Goal: Understand process/instructions: Learn how to perform a task or action

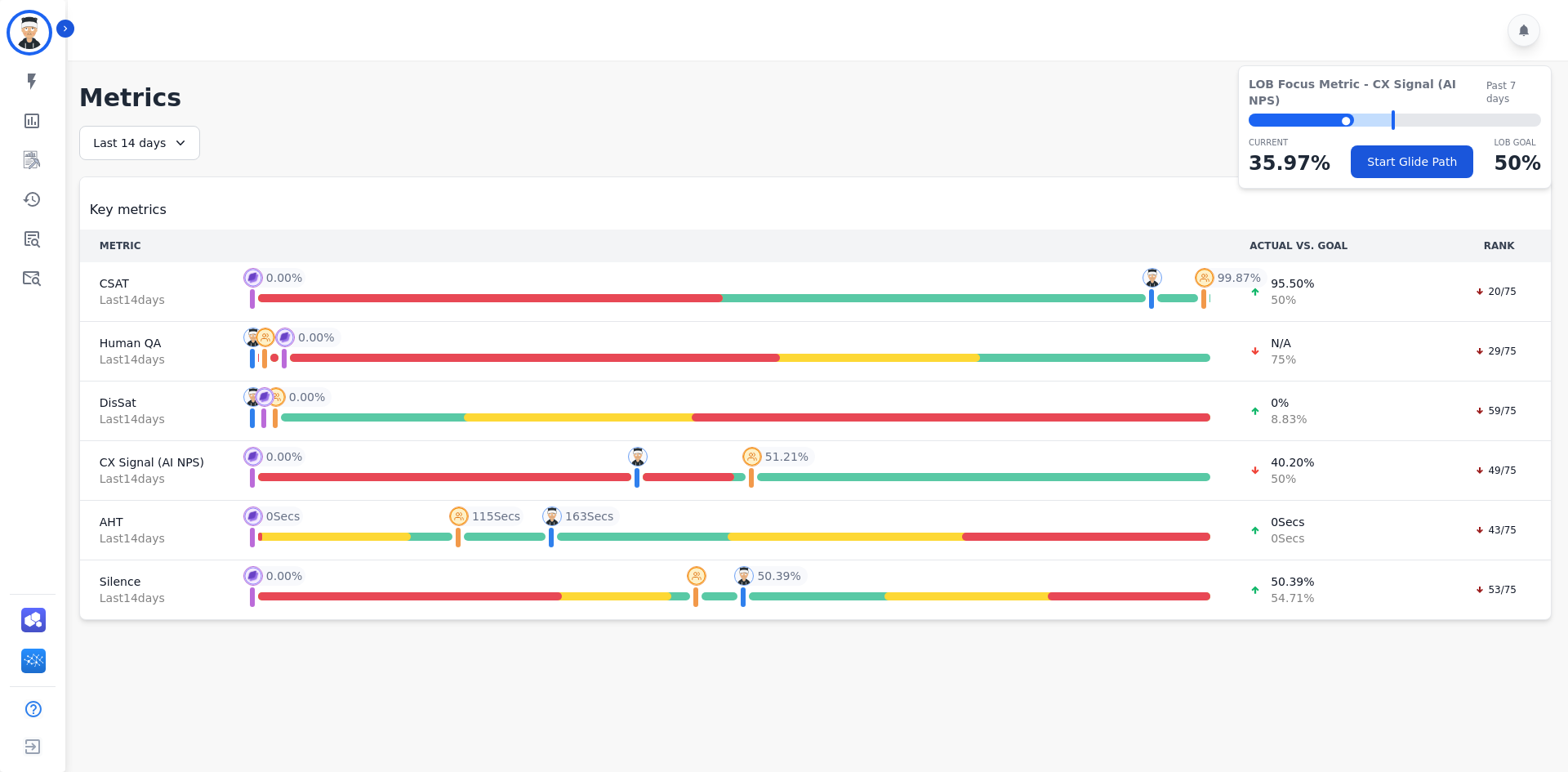
click at [69, 19] on div at bounding box center [821, 30] width 1505 height 61
click at [75, 32] on div at bounding box center [821, 30] width 1505 height 61
click at [15, 277] on link "Sidebar" at bounding box center [34, 277] width 63 height 32
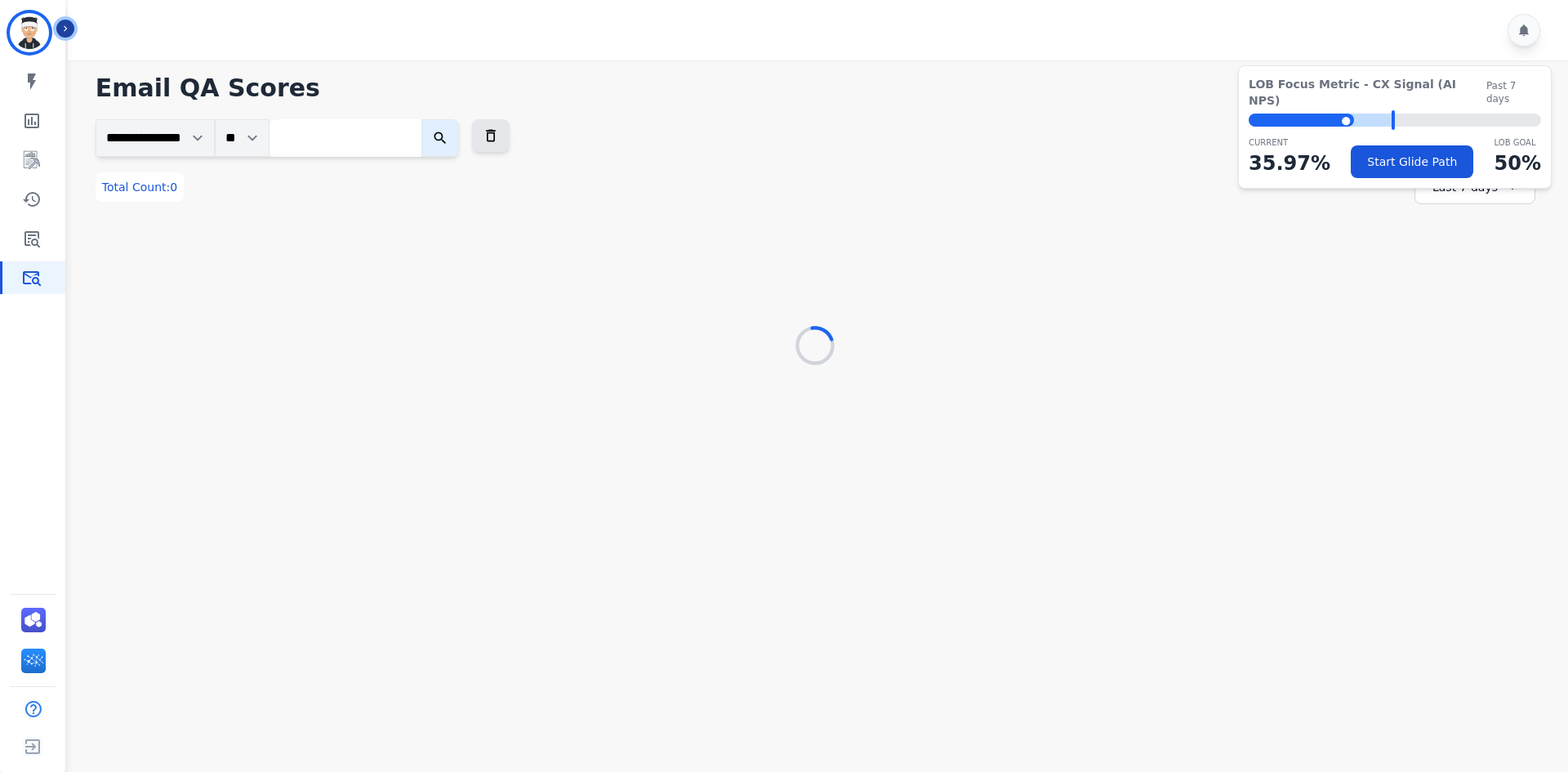
click at [67, 26] on icon "Sidebar" at bounding box center [65, 29] width 11 height 11
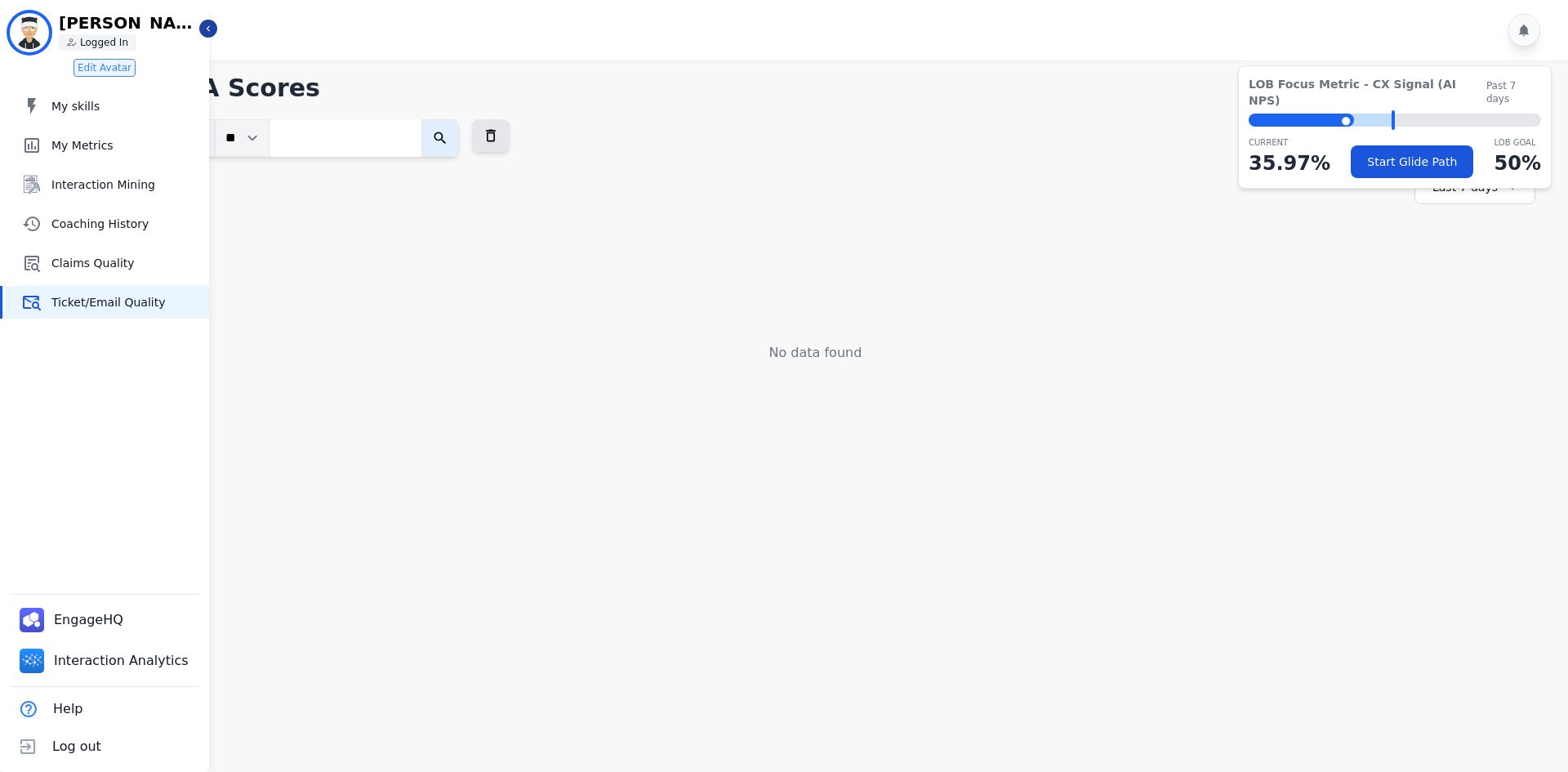
click at [459, 136] on button "submit" at bounding box center [440, 137] width 38 height 38
drag, startPoint x: 209, startPoint y: 36, endPoint x: 98, endPoint y: 53, distance: 112.3
click at [152, 67] on aside "[PERSON_NAME]: [PERSON_NAME] Logged In Edit Avatar My skills My skills My Metri…" at bounding box center [104, 386] width 209 height 772
click at [222, 40] on div at bounding box center [821, 30] width 1505 height 61
click at [218, 32] on div at bounding box center [821, 30] width 1505 height 61
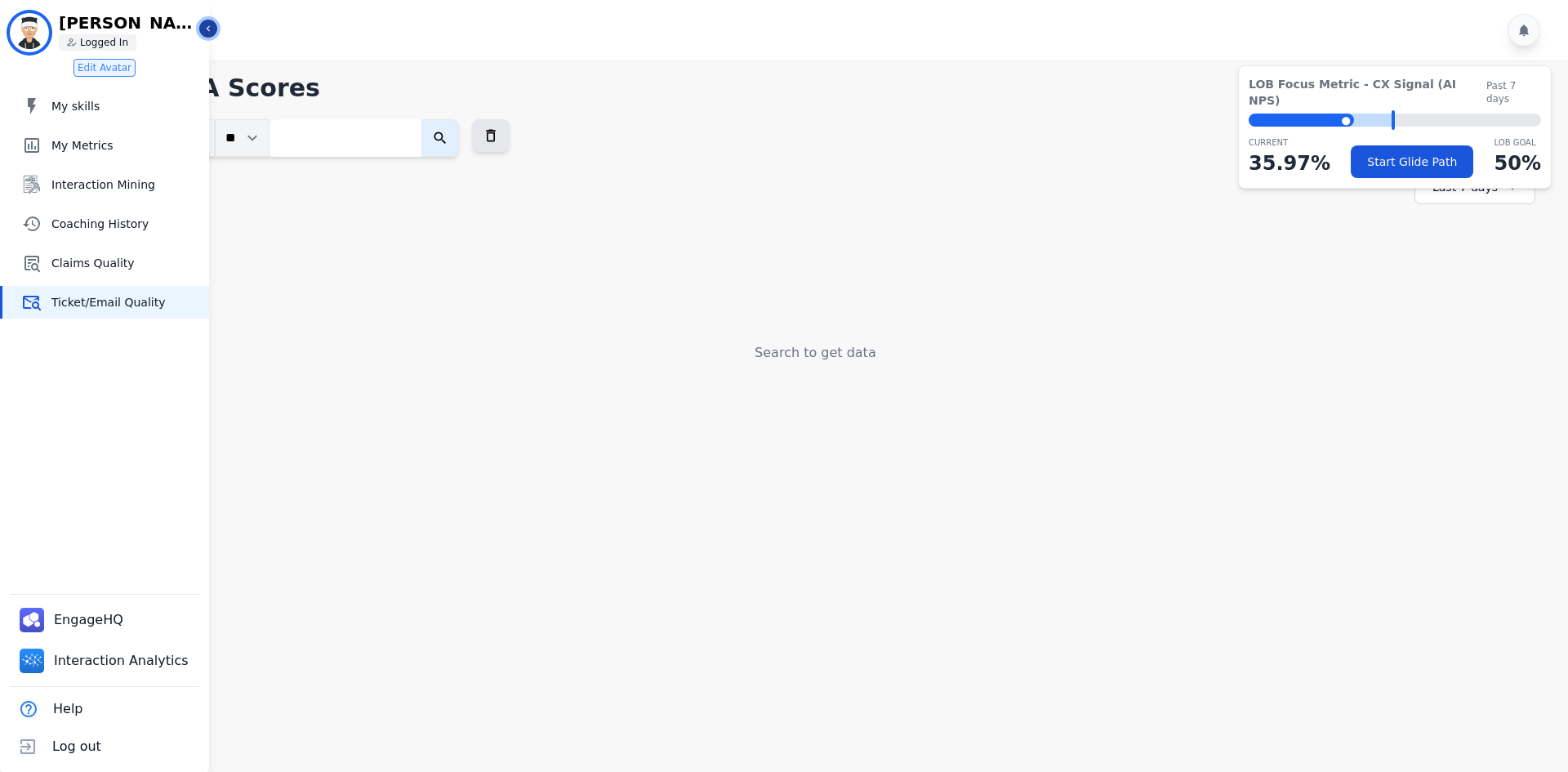
click at [210, 26] on icon "Sidebar" at bounding box center [208, 29] width 11 height 11
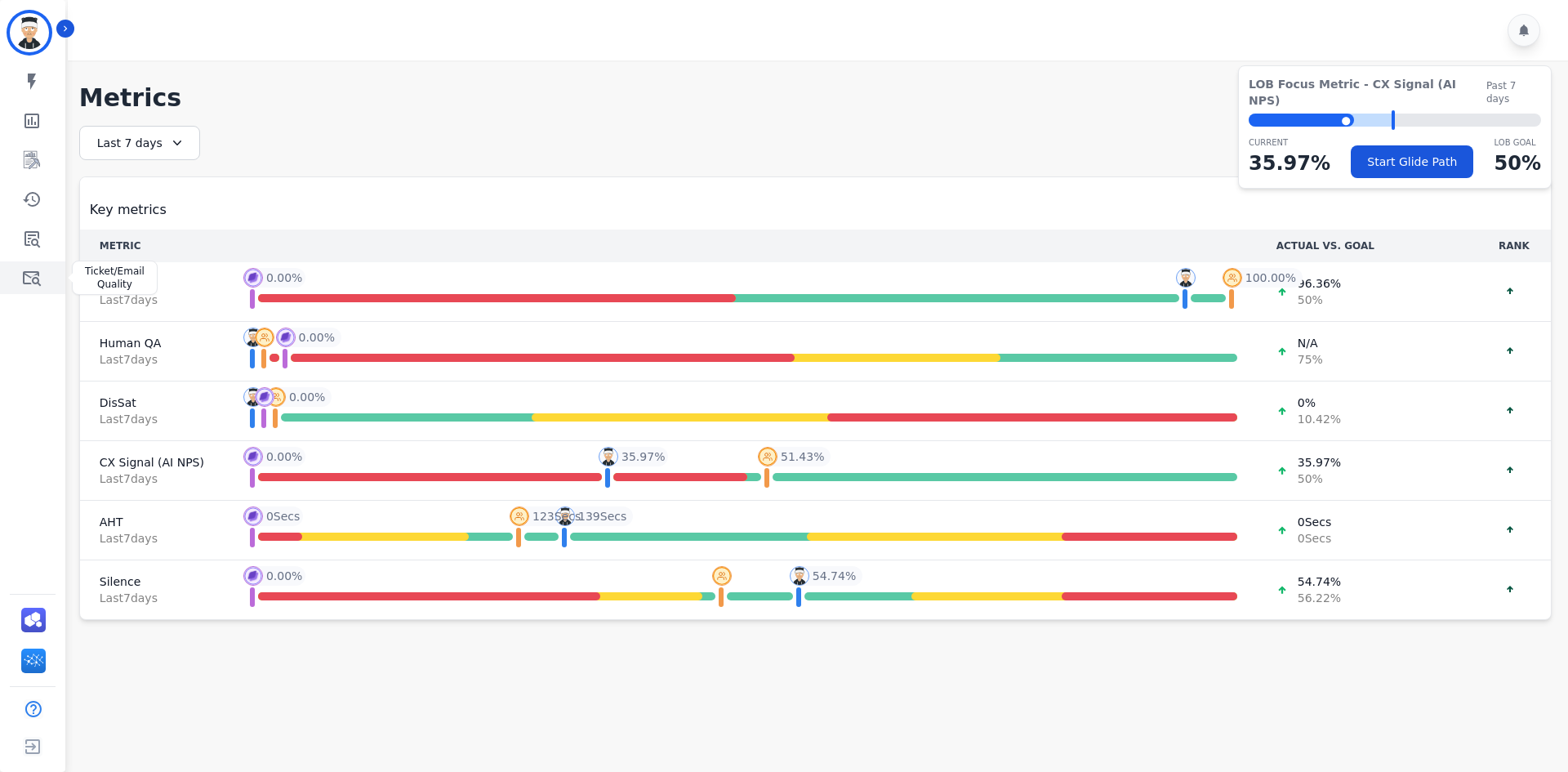
click at [38, 263] on link "Sidebar" at bounding box center [34, 277] width 63 height 32
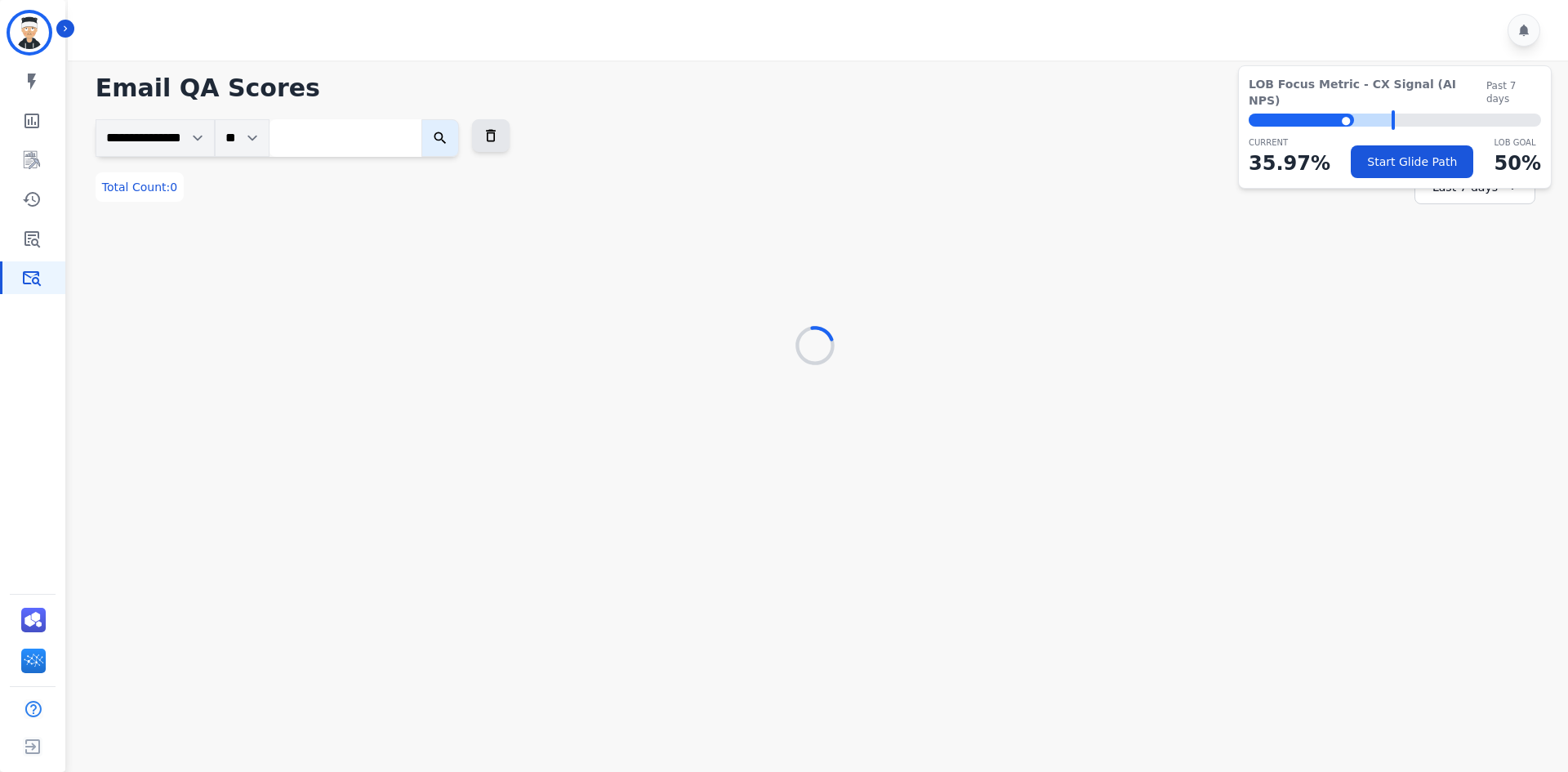
click at [344, 146] on input "search" at bounding box center [345, 137] width 152 height 38
paste input "**********"
type input "**********"
click at [476, 150] on button "submit" at bounding box center [457, 137] width 38 height 38
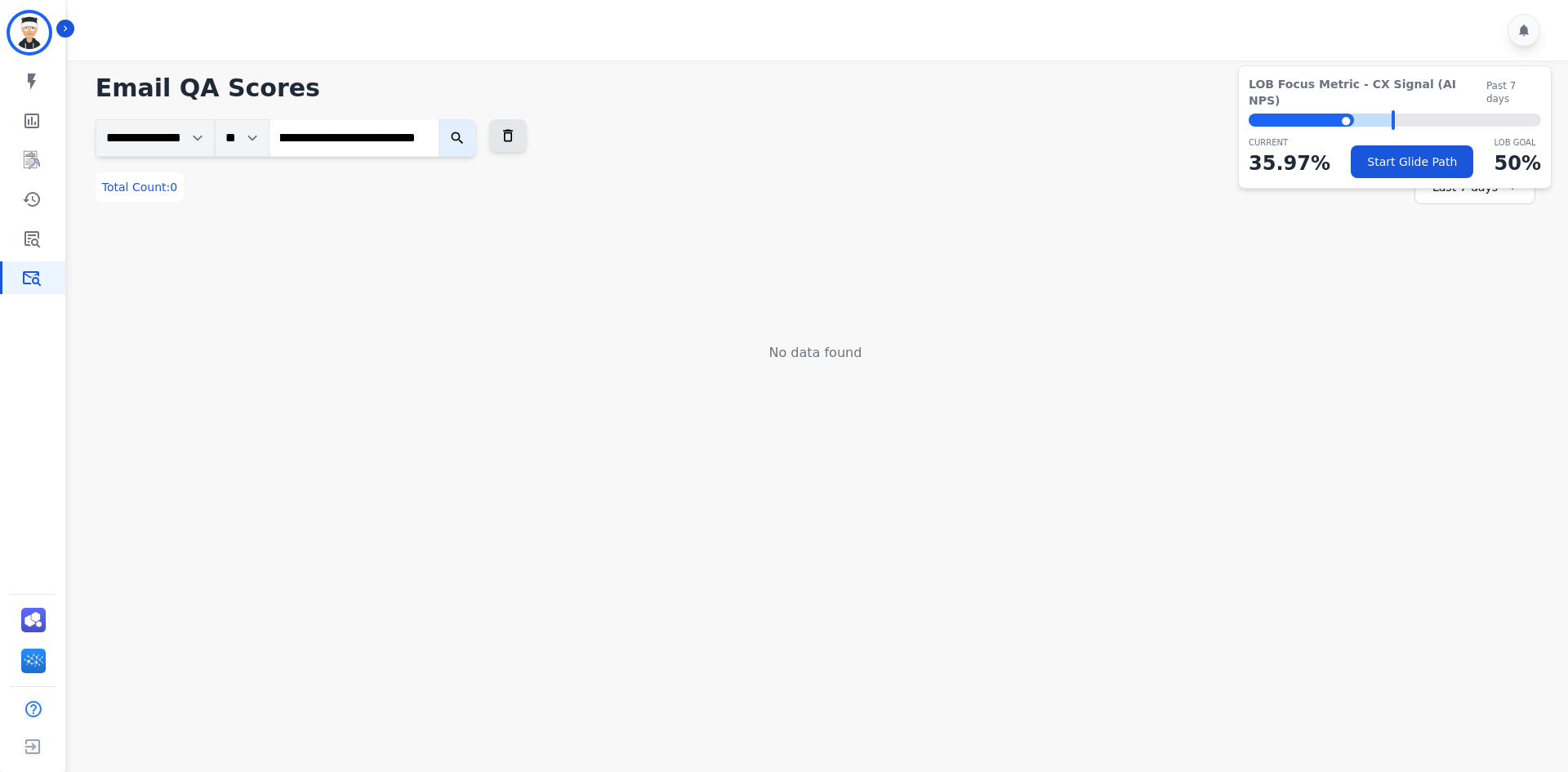
scroll to position [0, 0]
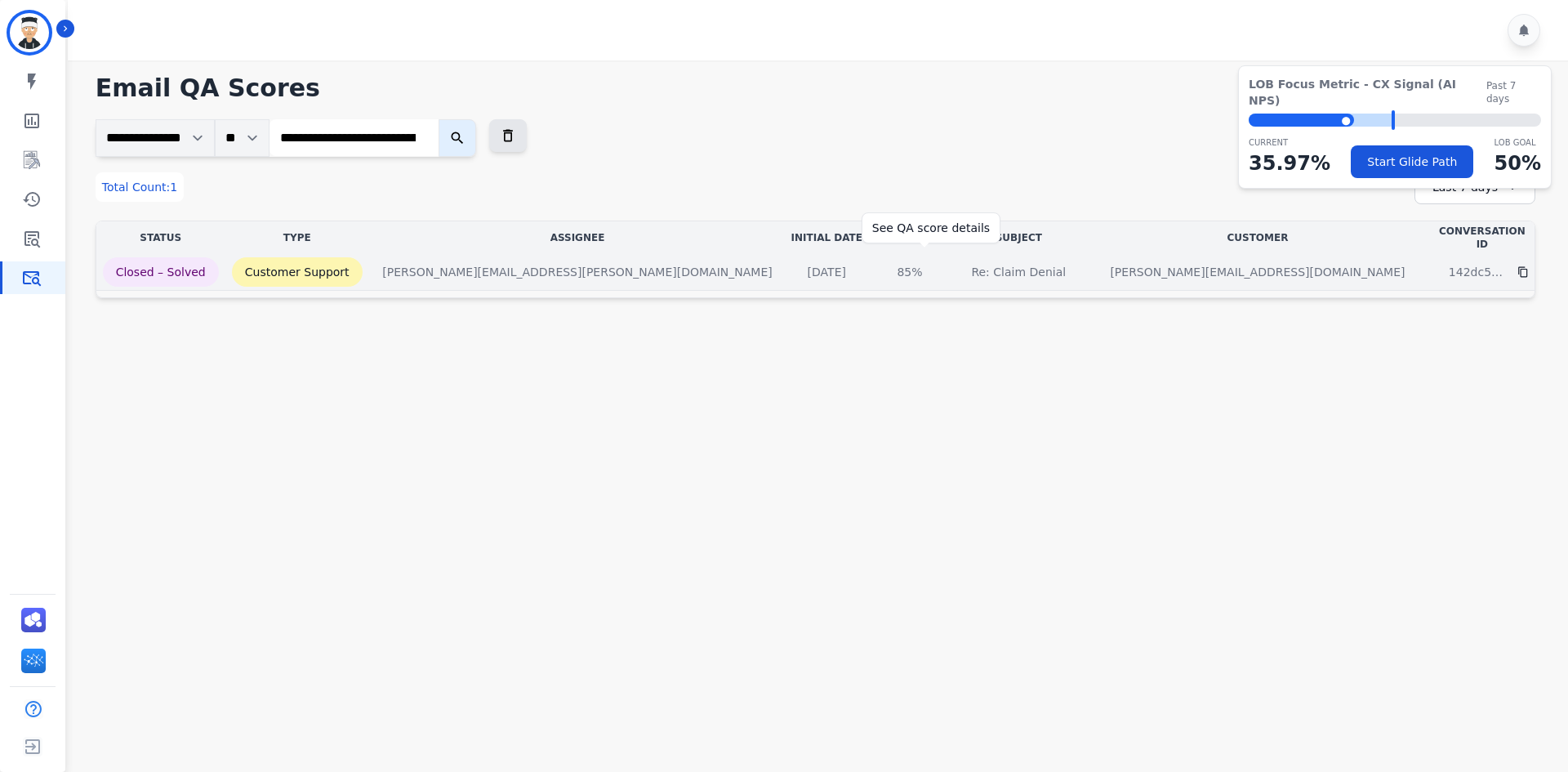
click at [935, 263] on div "85%" at bounding box center [910, 272] width 74 height 17
click at [932, 263] on div "85%" at bounding box center [910, 272] width 74 height 17
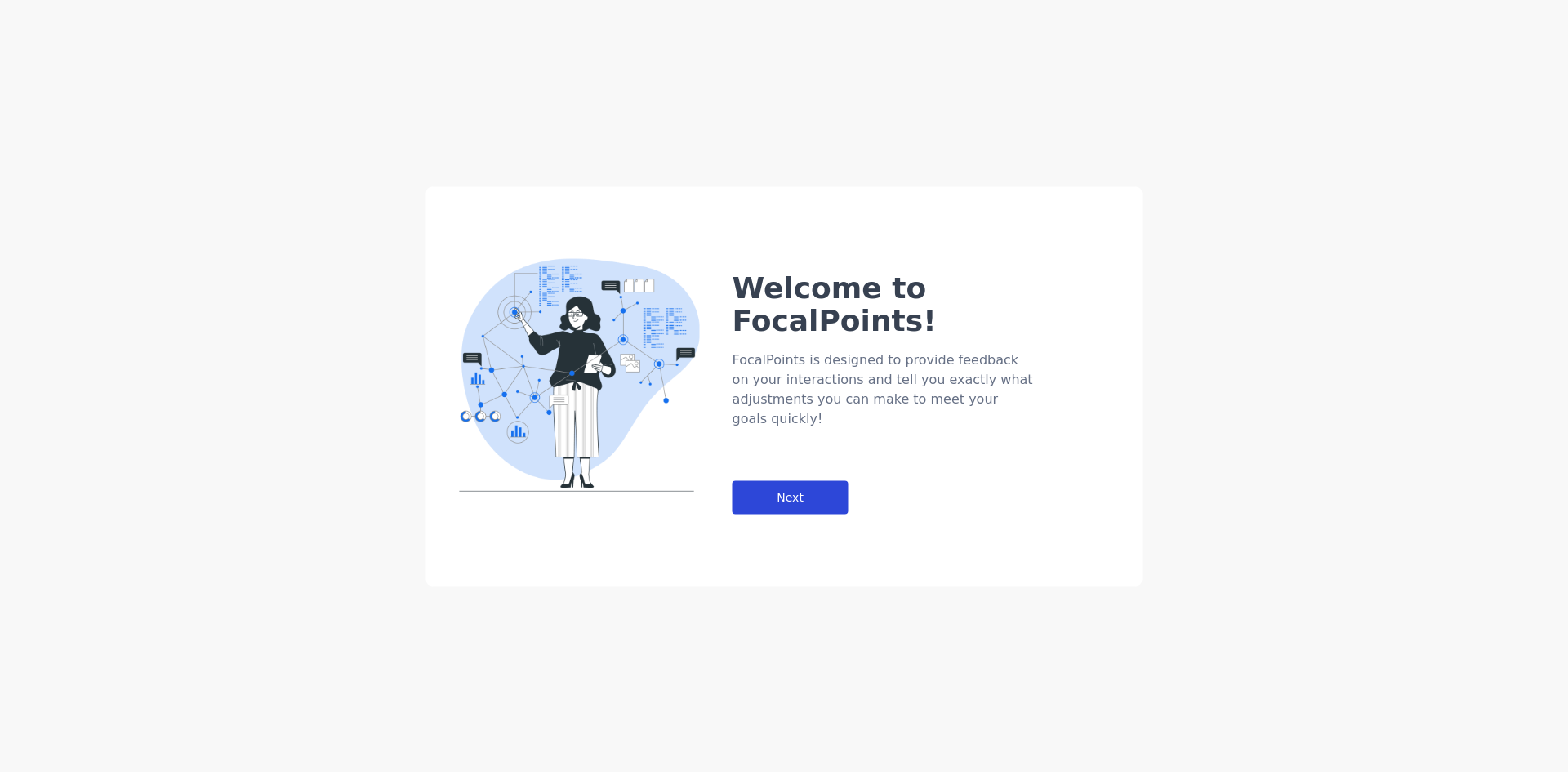
click at [797, 435] on div "Welcome to FocalPoints! FocalPoints is designed to provide feedback on your int…" at bounding box center [937, 359] width 410 height 308
click at [794, 480] on div "Next" at bounding box center [790, 497] width 116 height 33
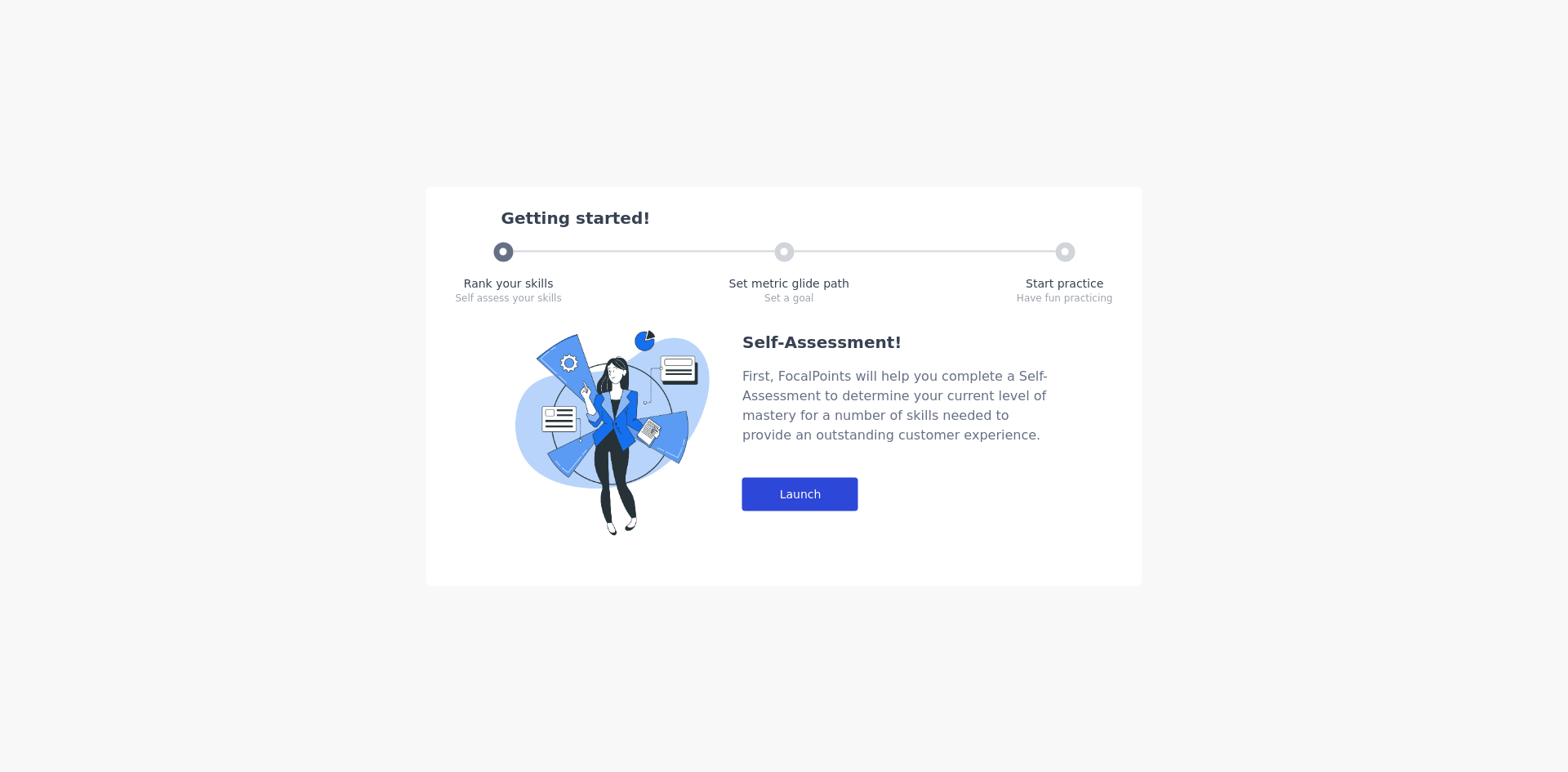
click at [798, 502] on div "Launch" at bounding box center [801, 494] width 116 height 33
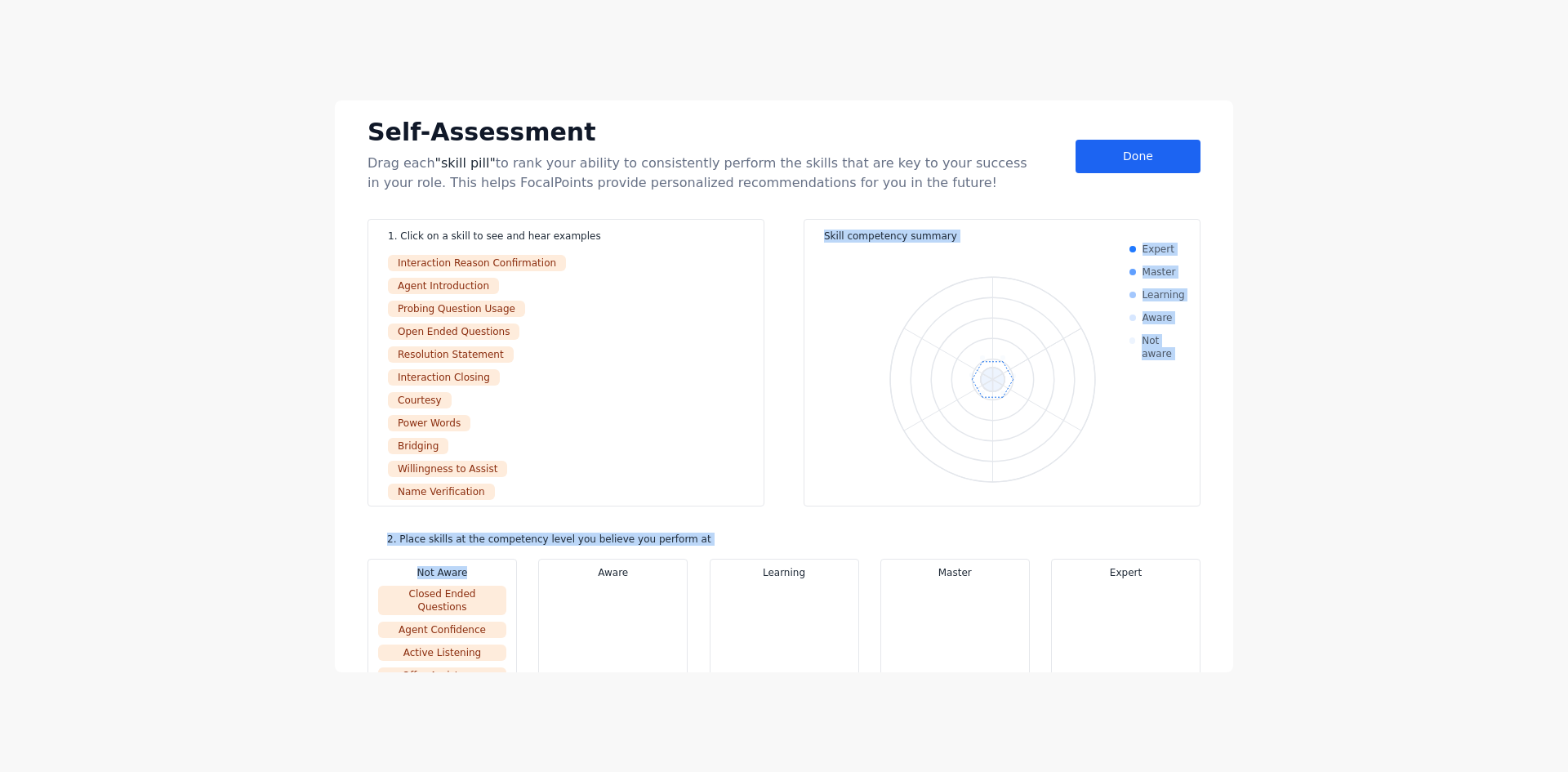
drag, startPoint x: 465, startPoint y: 330, endPoint x: 451, endPoint y: 556, distance: 226.4
click at [453, 591] on div "Self-Assessment Drag each "skill pill" to rank your ability to consistently per…" at bounding box center [784, 386] width 898 height 572
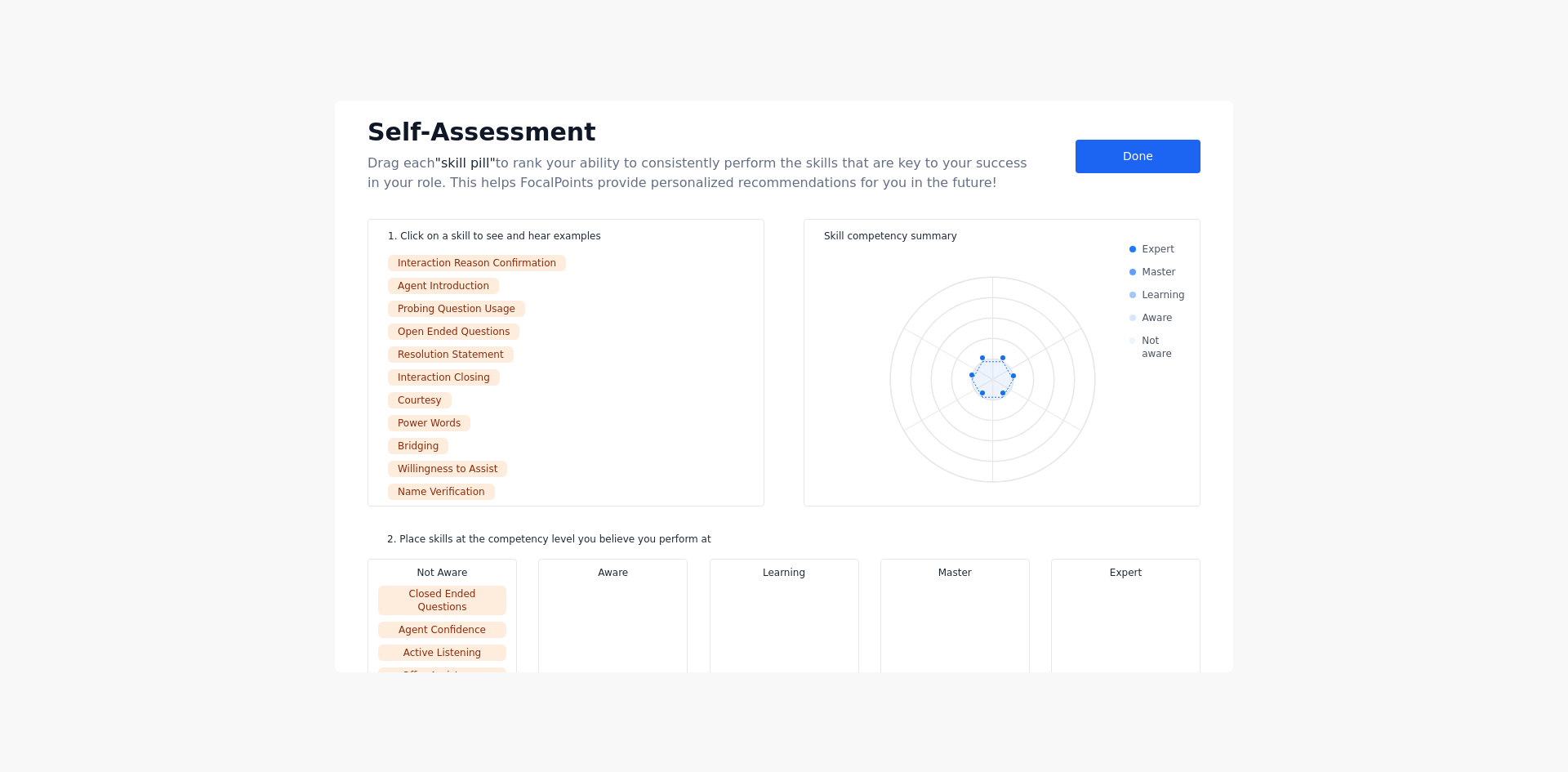
click at [436, 431] on ul "Interaction Reason Confirmation Agent Introduction Probing Question Usage Open …" at bounding box center [566, 379] width 357 height 253
drag, startPoint x: 479, startPoint y: 343, endPoint x: 498, endPoint y: 371, distance: 33.8
click at [498, 372] on ul "Interaction Reason Confirmation Agent Introduction Probing Question Usage Open …" at bounding box center [566, 379] width 357 height 253
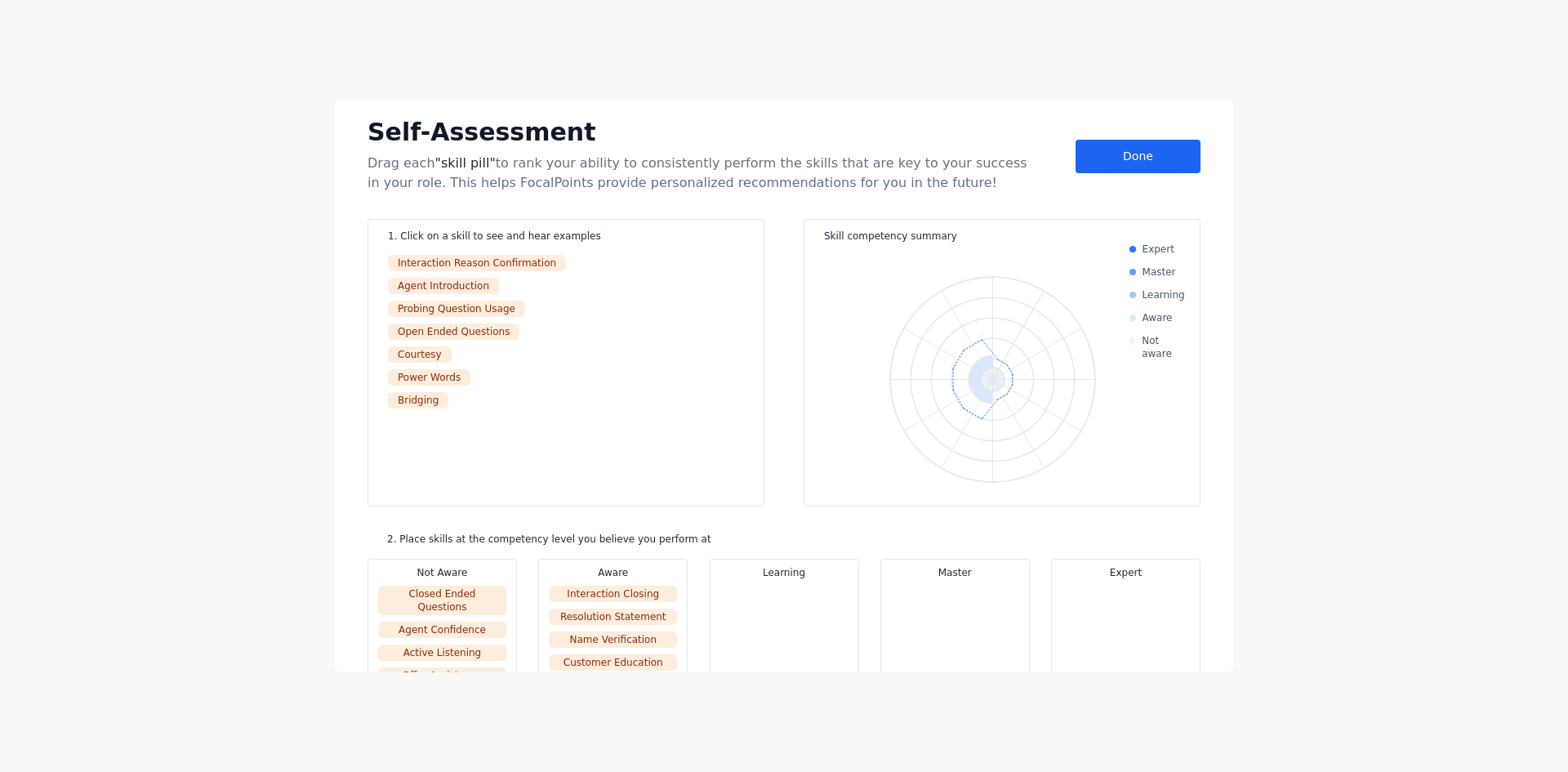
drag, startPoint x: 462, startPoint y: 321, endPoint x: 504, endPoint y: 400, distance: 89.5
click at [532, 466] on ul "Interaction Reason Confirmation Agent Introduction Probing Question Usage Open …" at bounding box center [566, 379] width 357 height 253
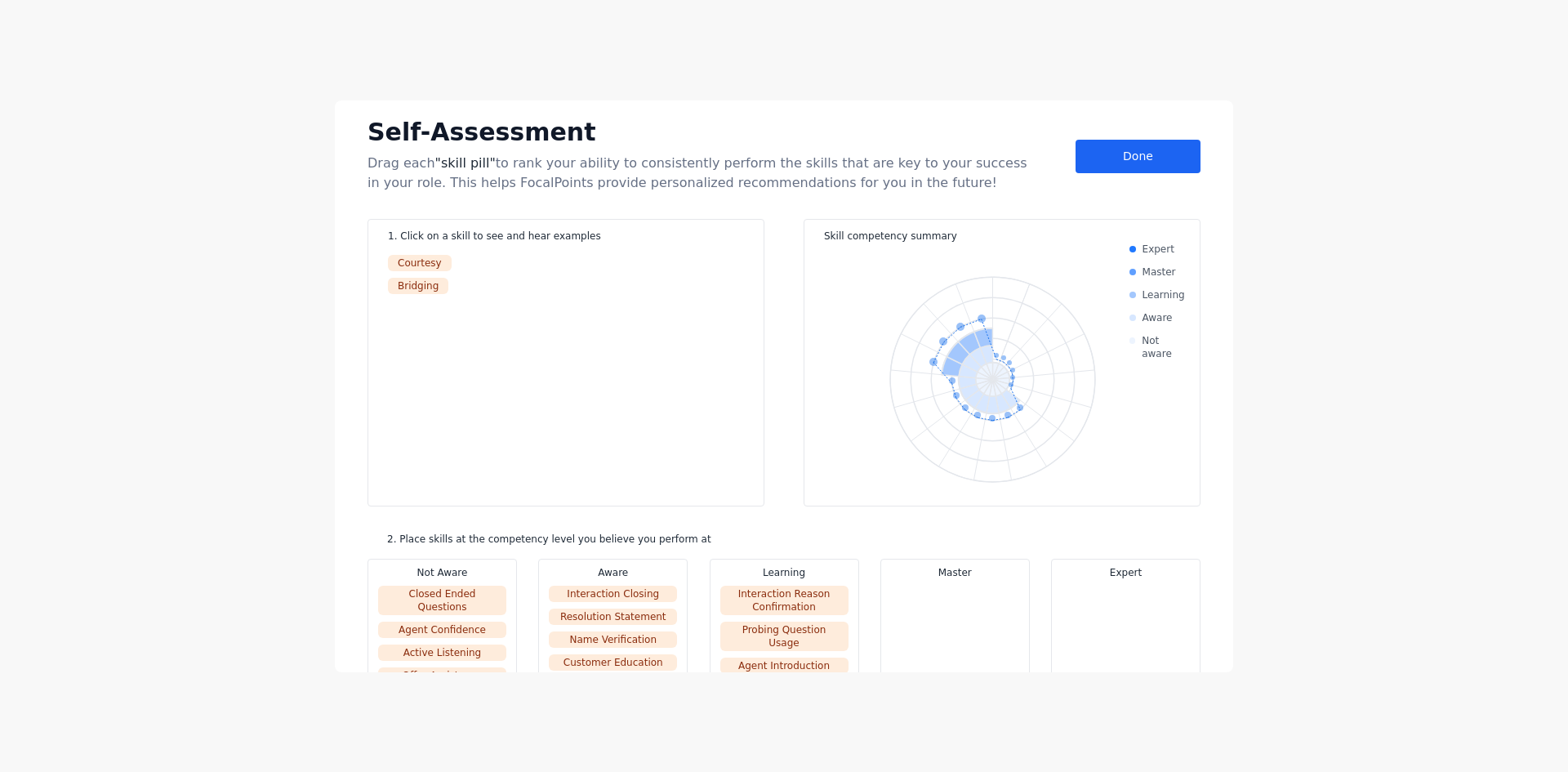
click at [427, 298] on ul "Courtesy Bridging" at bounding box center [566, 379] width 357 height 253
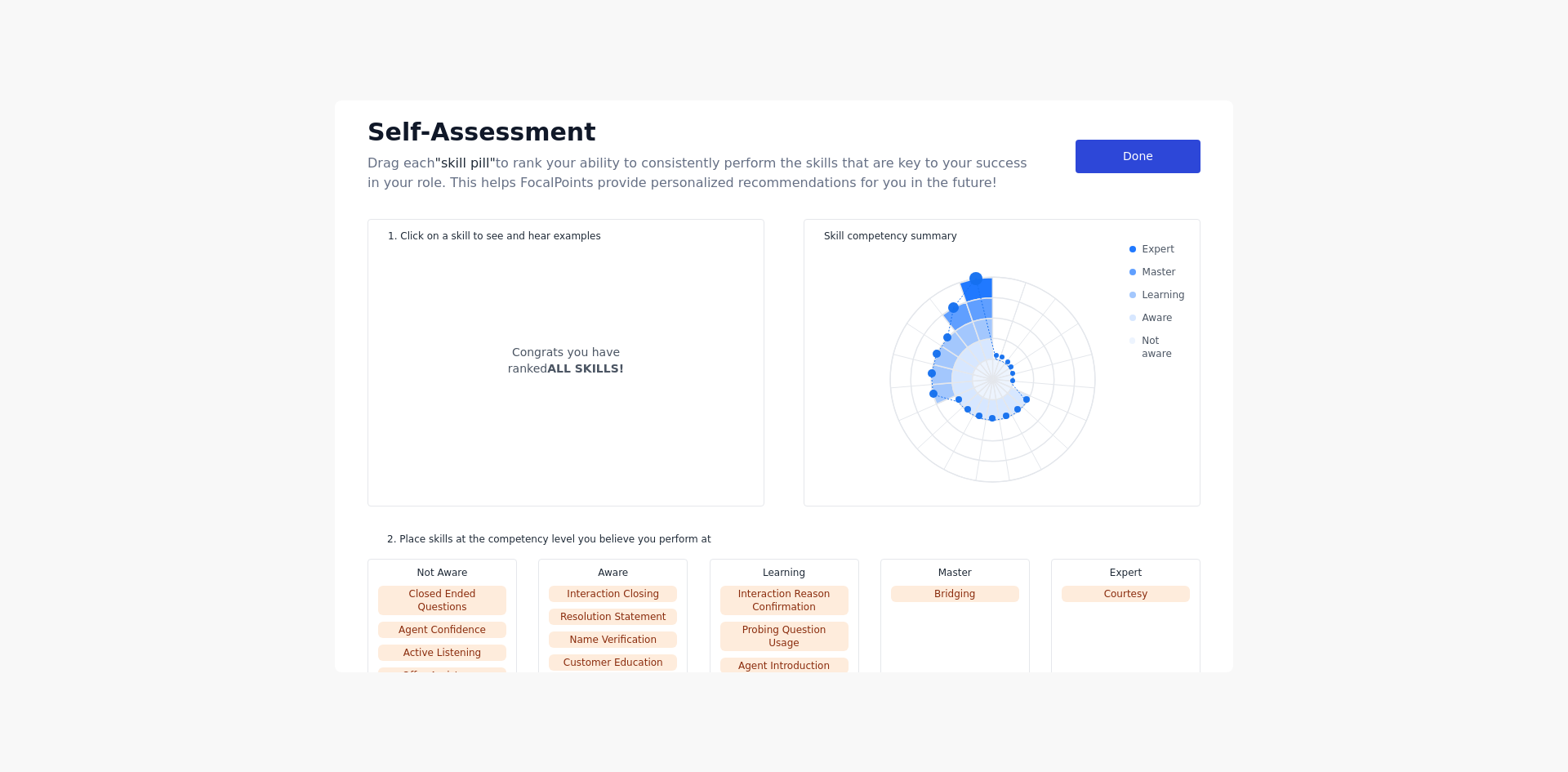
click at [1117, 146] on div "Done" at bounding box center [1139, 157] width 125 height 33
click at [1127, 157] on div "Done" at bounding box center [1139, 157] width 125 height 33
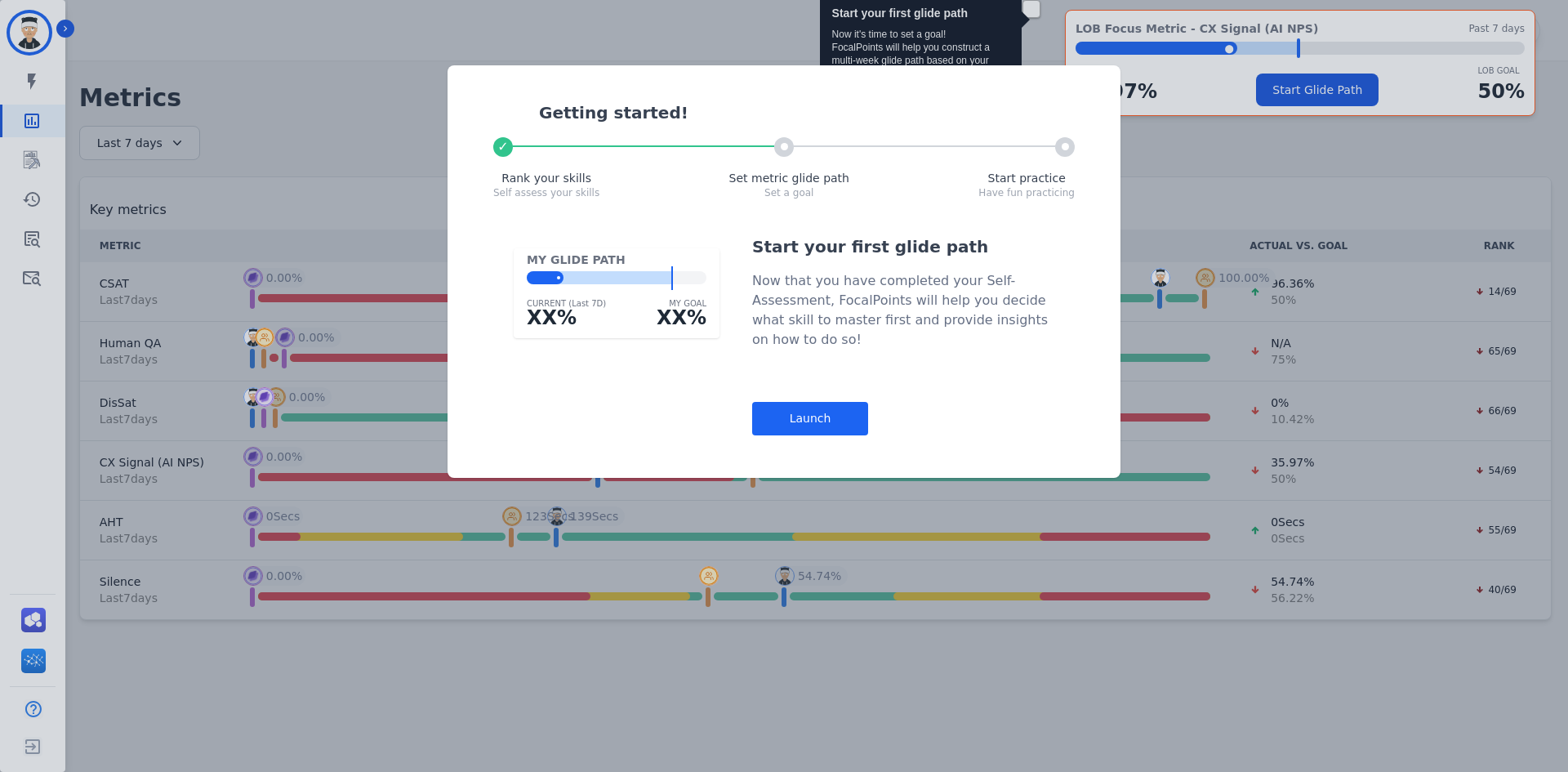
click at [805, 421] on div "Launch" at bounding box center [811, 418] width 116 height 33
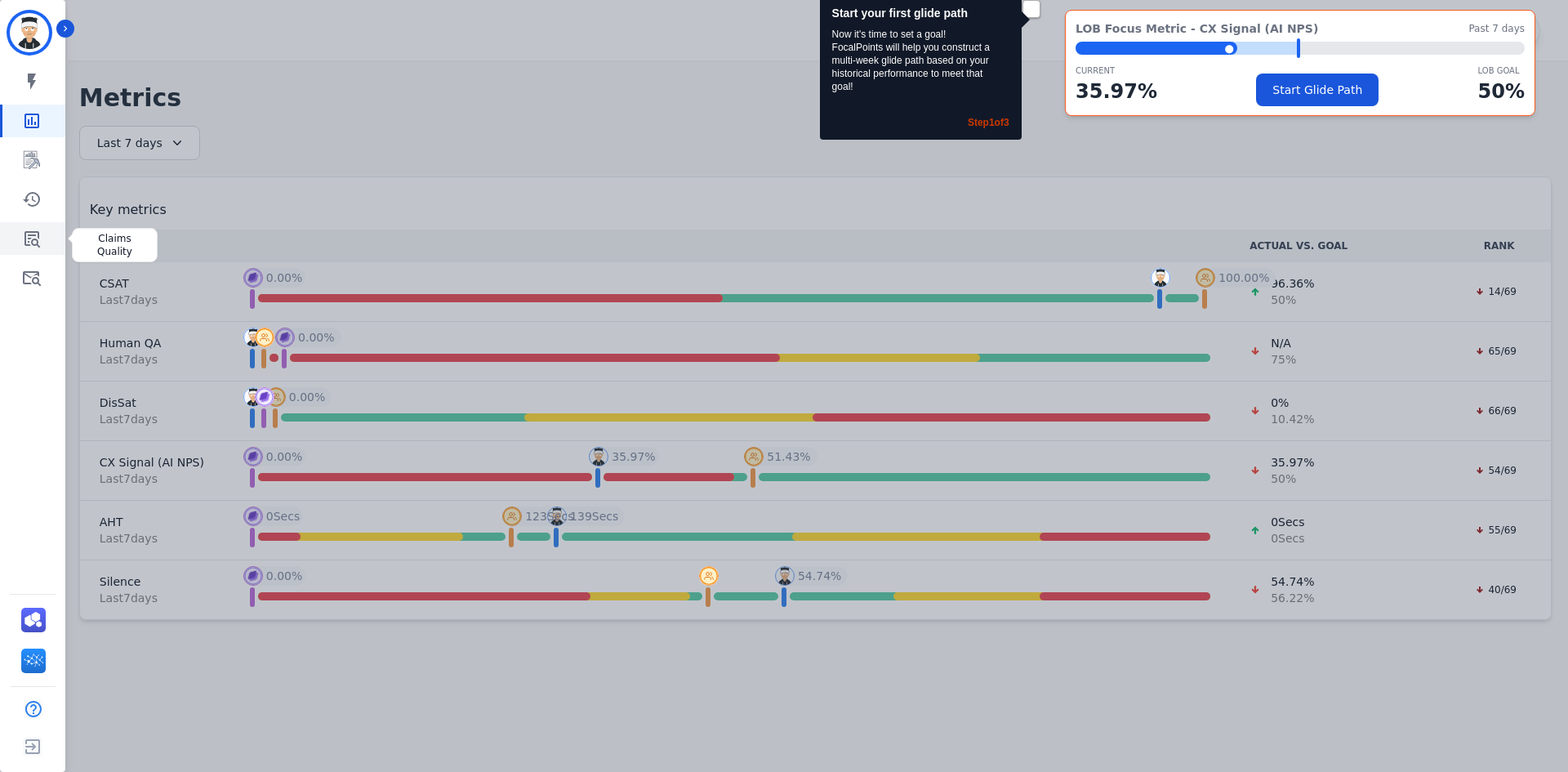
click at [49, 227] on link "Sidebar" at bounding box center [34, 238] width 63 height 32
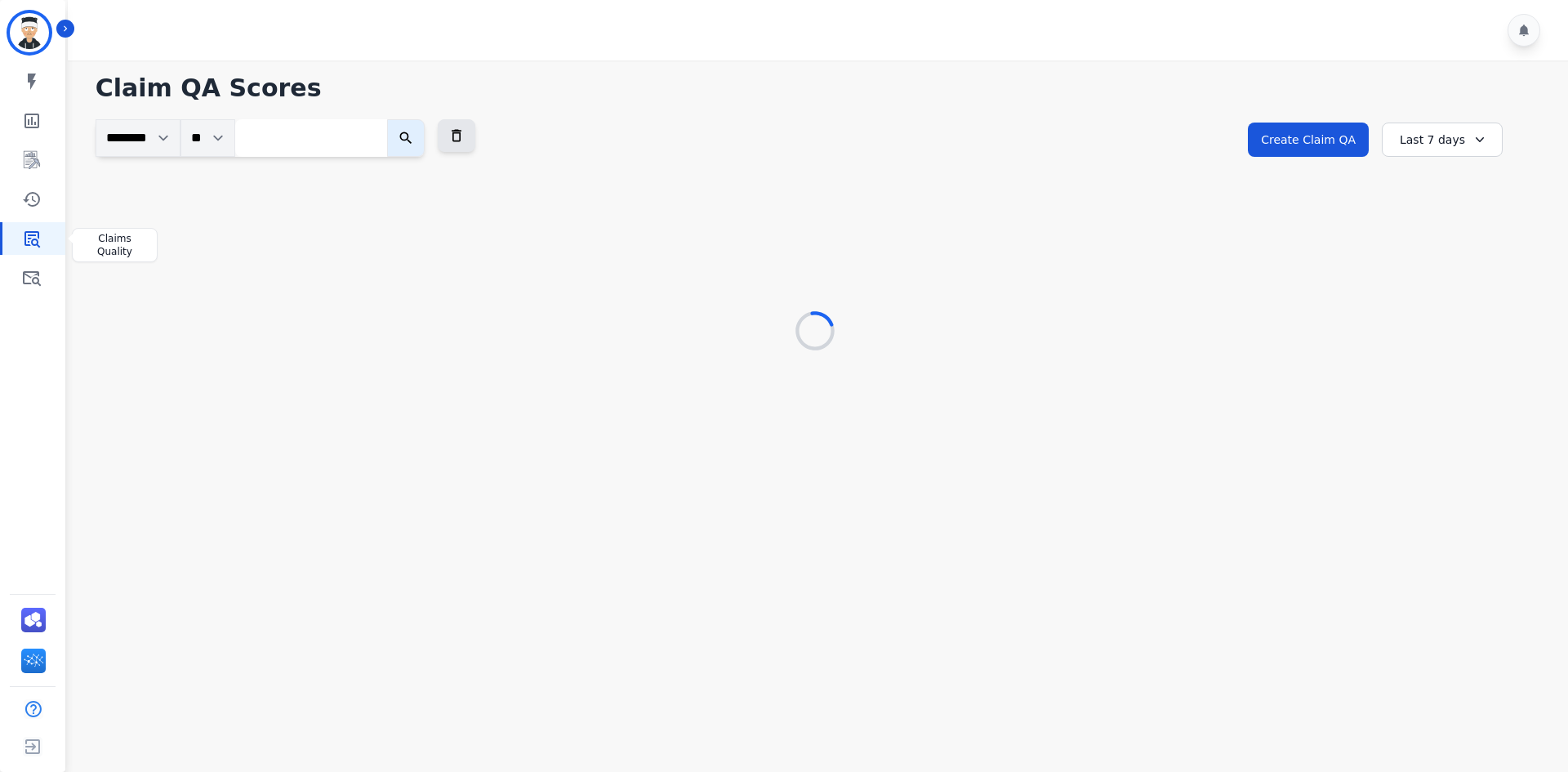
click at [27, 235] on icon "Sidebar" at bounding box center [31, 238] width 19 height 19
click at [22, 289] on link "Sidebar" at bounding box center [34, 277] width 63 height 32
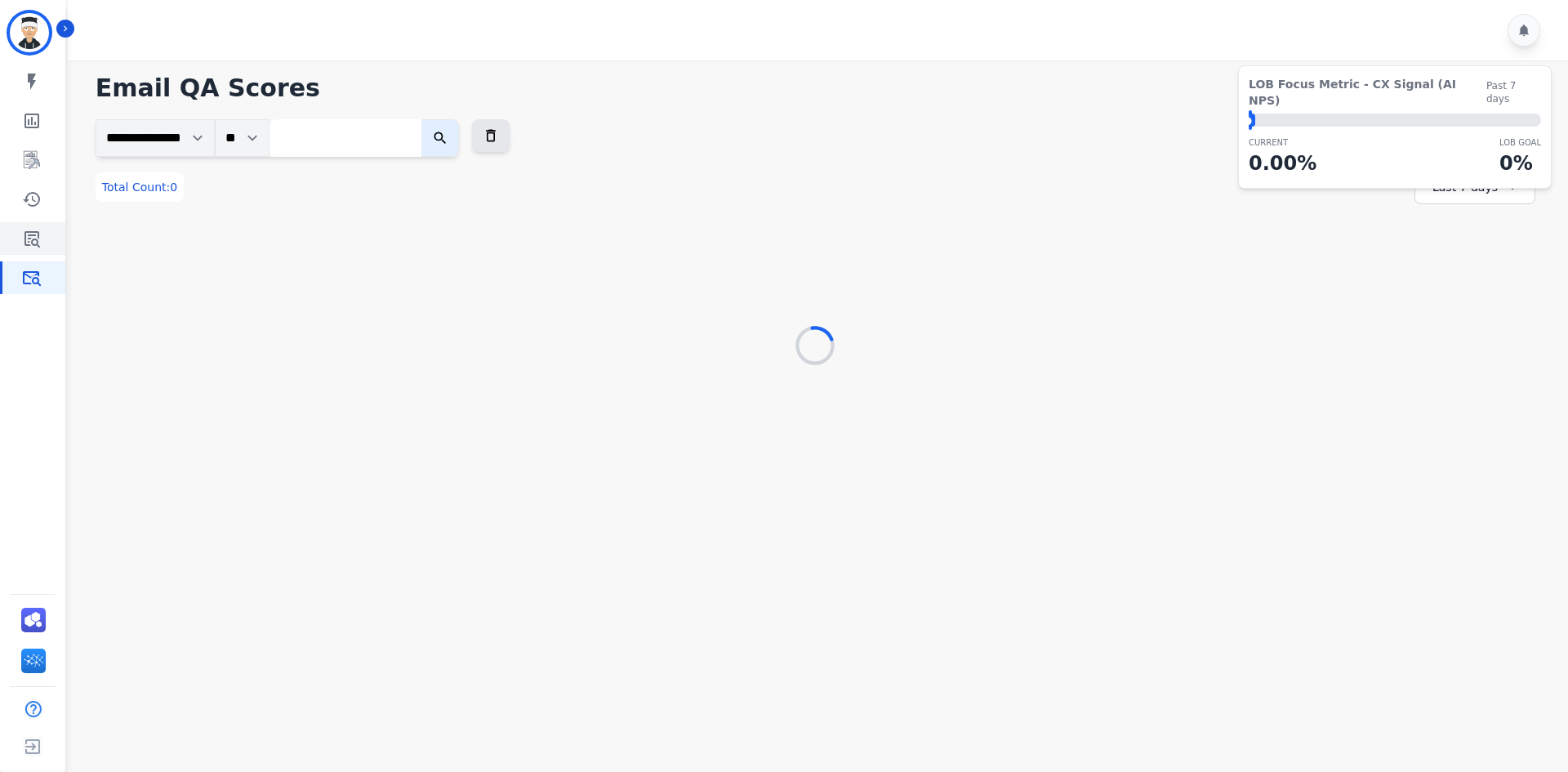
click at [28, 252] on link "Sidebar" at bounding box center [34, 238] width 63 height 32
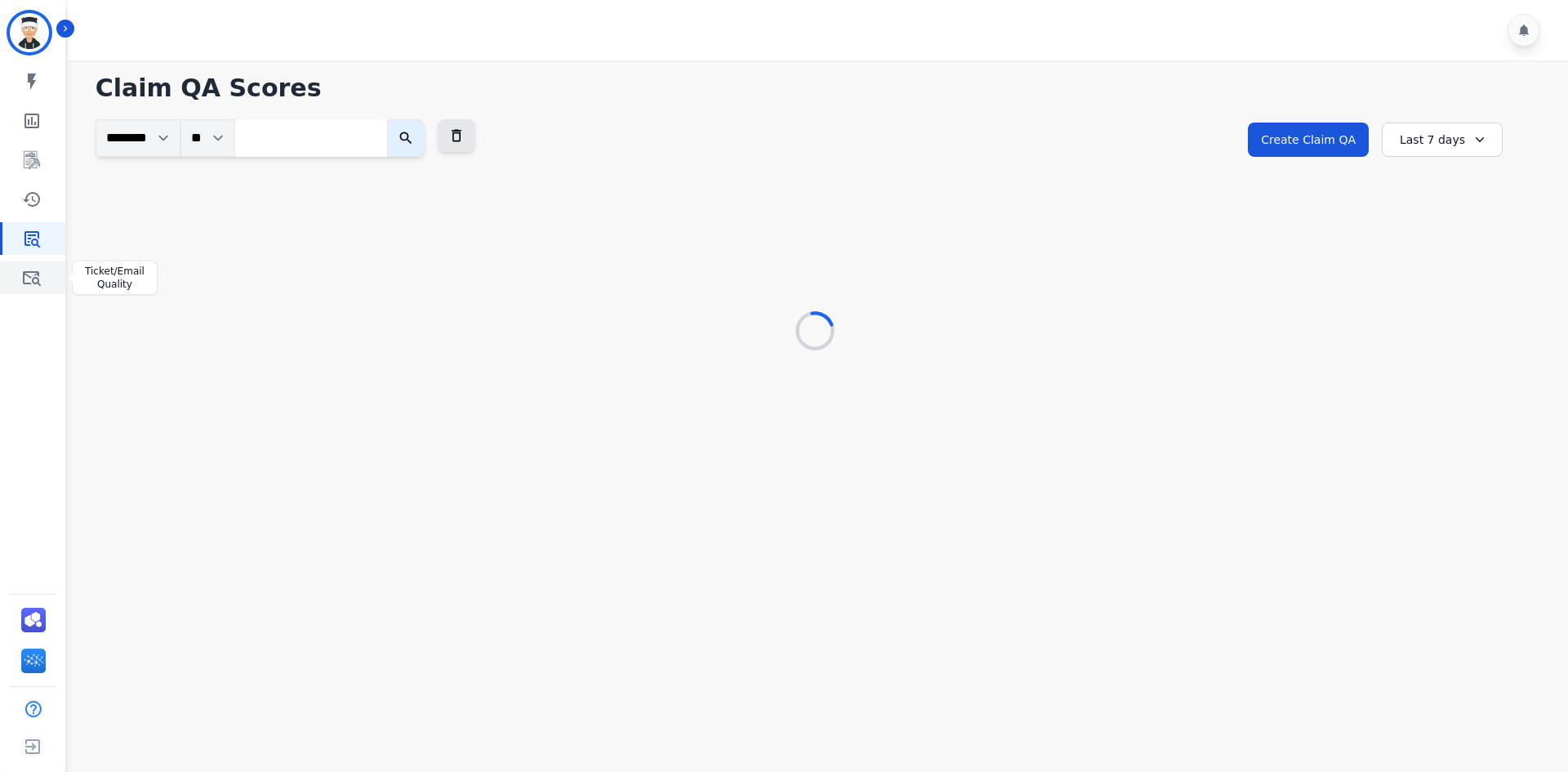
click at [14, 286] on link "Sidebar" at bounding box center [34, 277] width 63 height 32
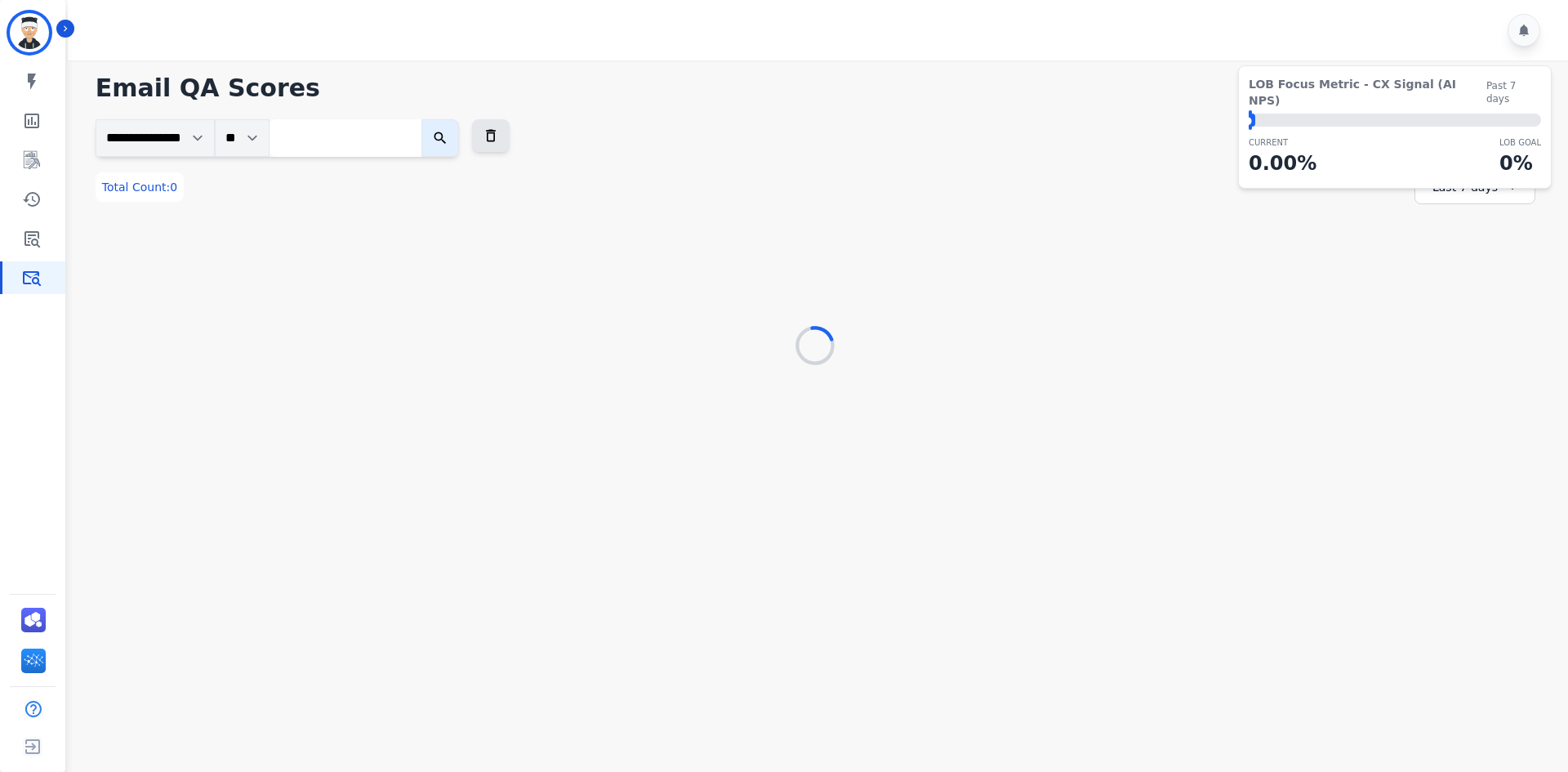
click at [352, 132] on input "search" at bounding box center [345, 137] width 152 height 38
click at [50, 238] on link "Sidebar" at bounding box center [34, 238] width 63 height 32
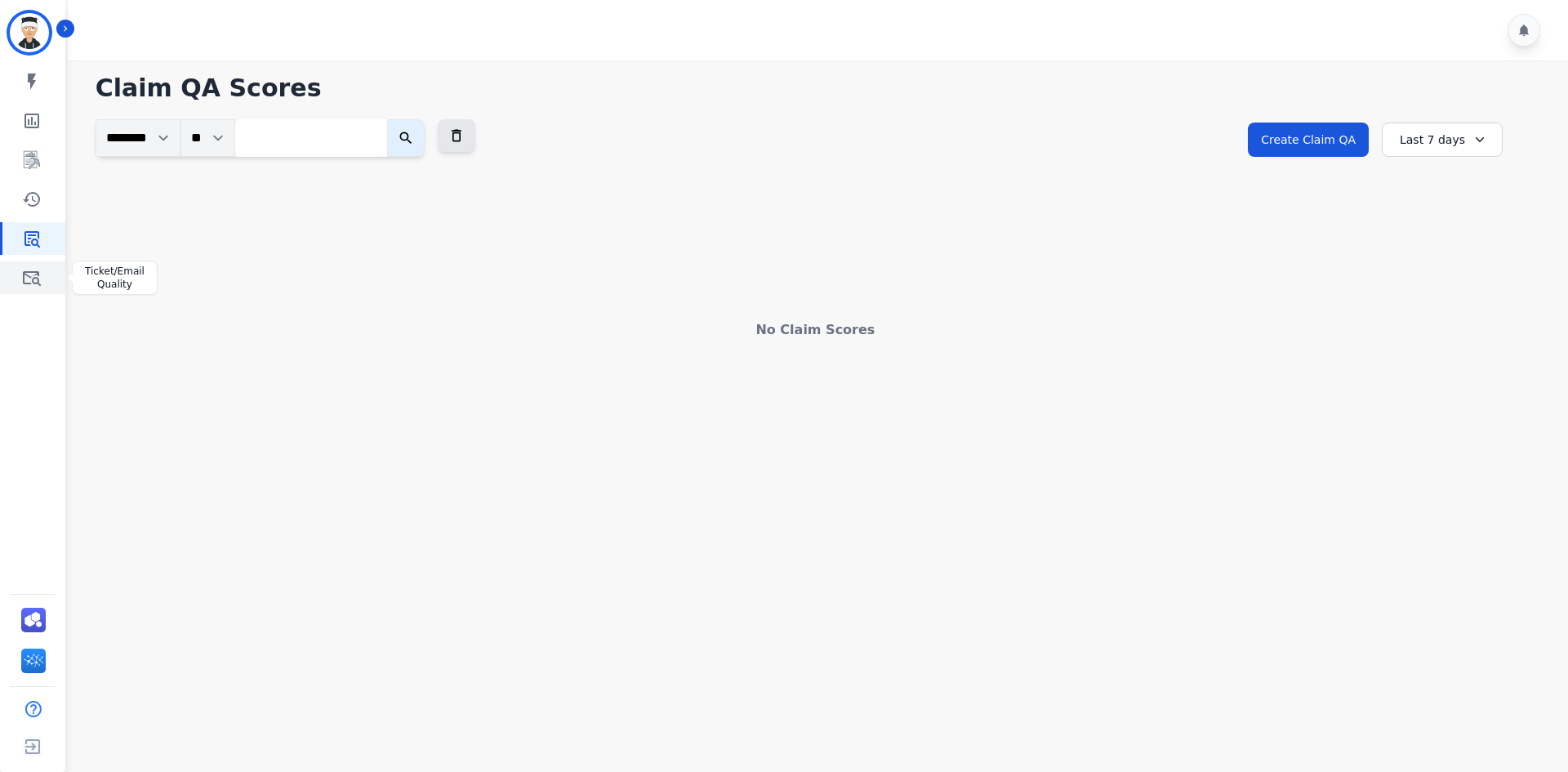
click at [8, 288] on link "Sidebar" at bounding box center [34, 277] width 63 height 32
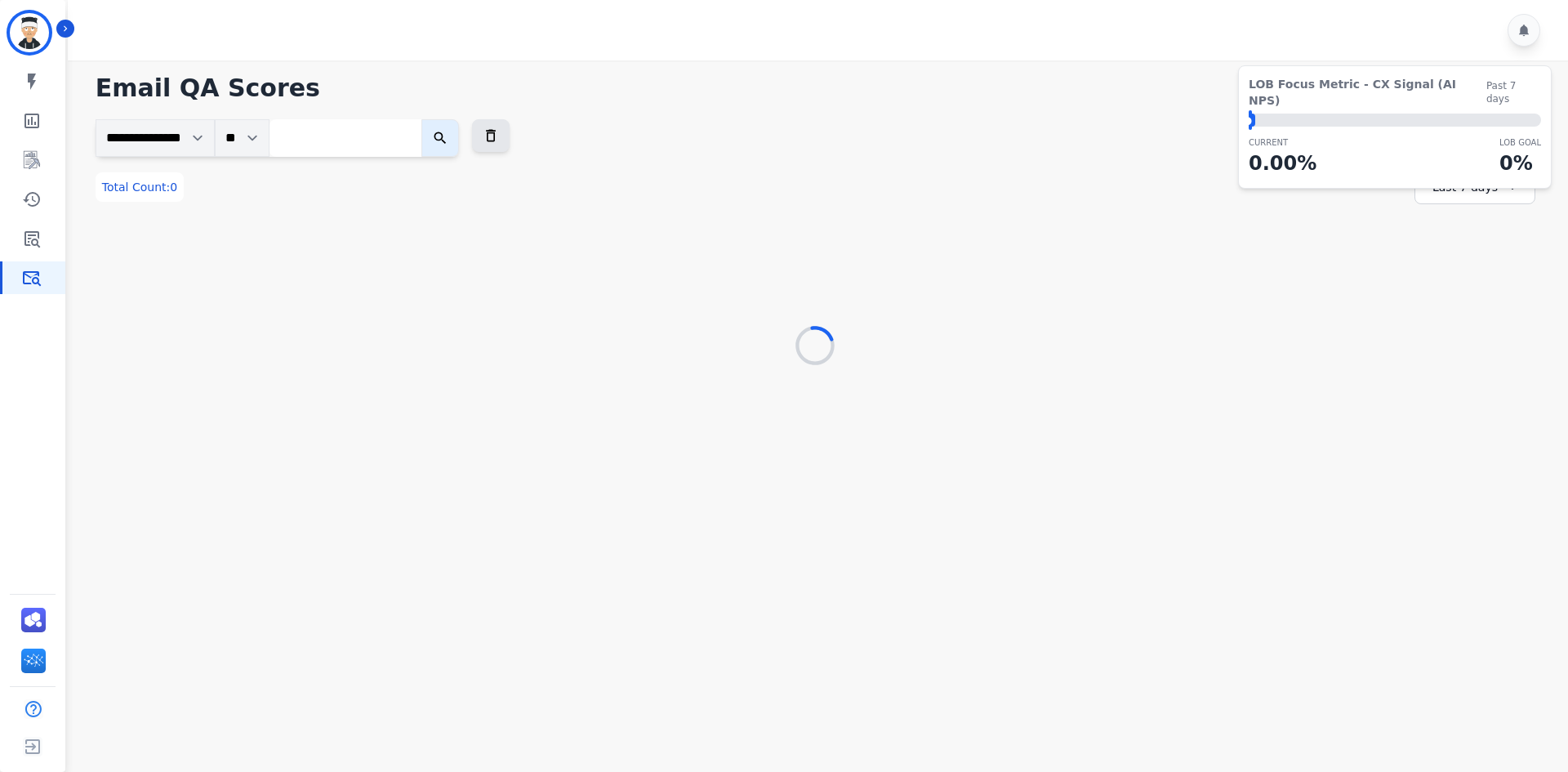
click at [386, 146] on input "search" at bounding box center [345, 137] width 152 height 38
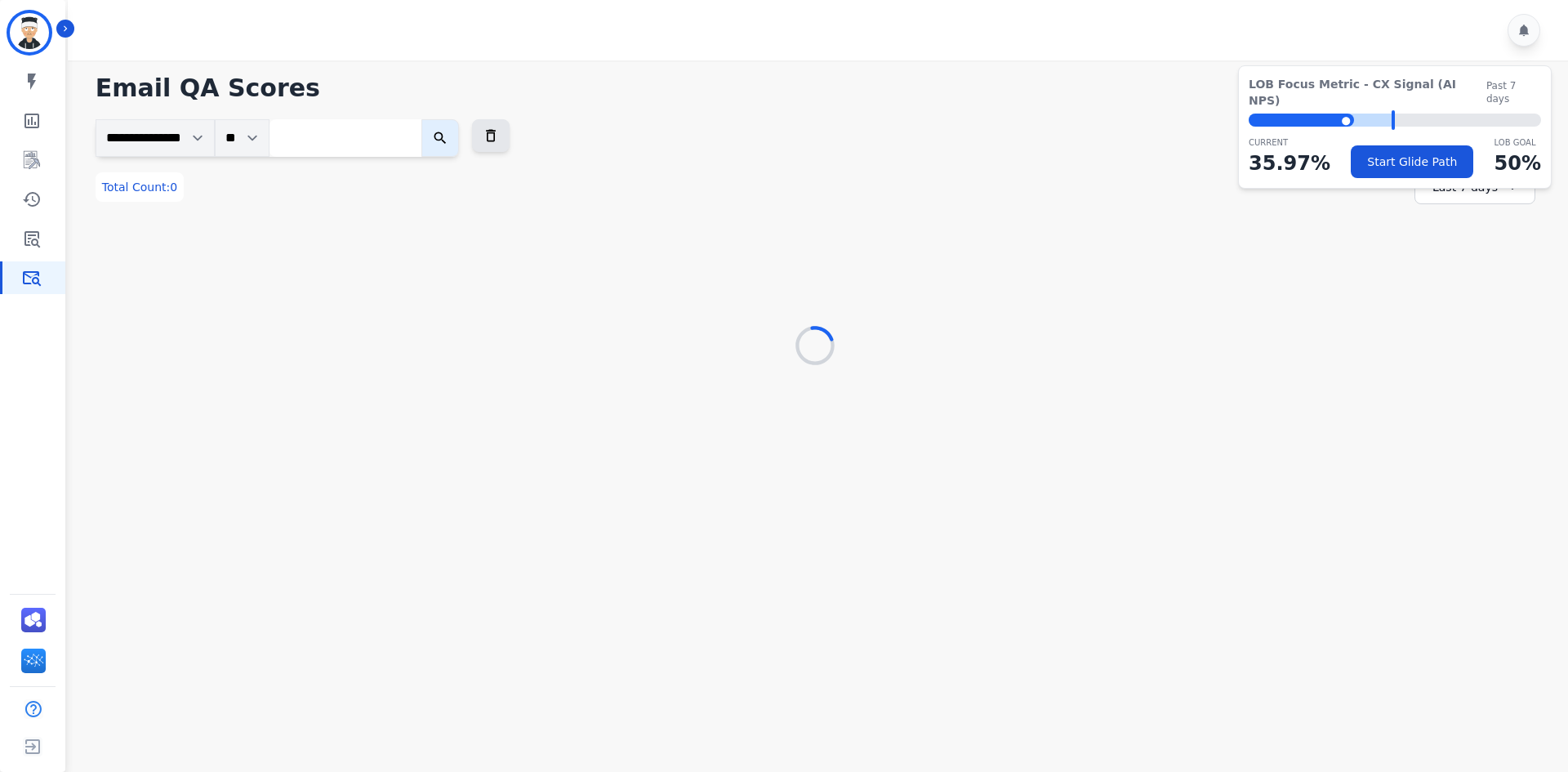
paste input "**********"
type input "**********"
click at [470, 147] on button "submit" at bounding box center [457, 137] width 38 height 38
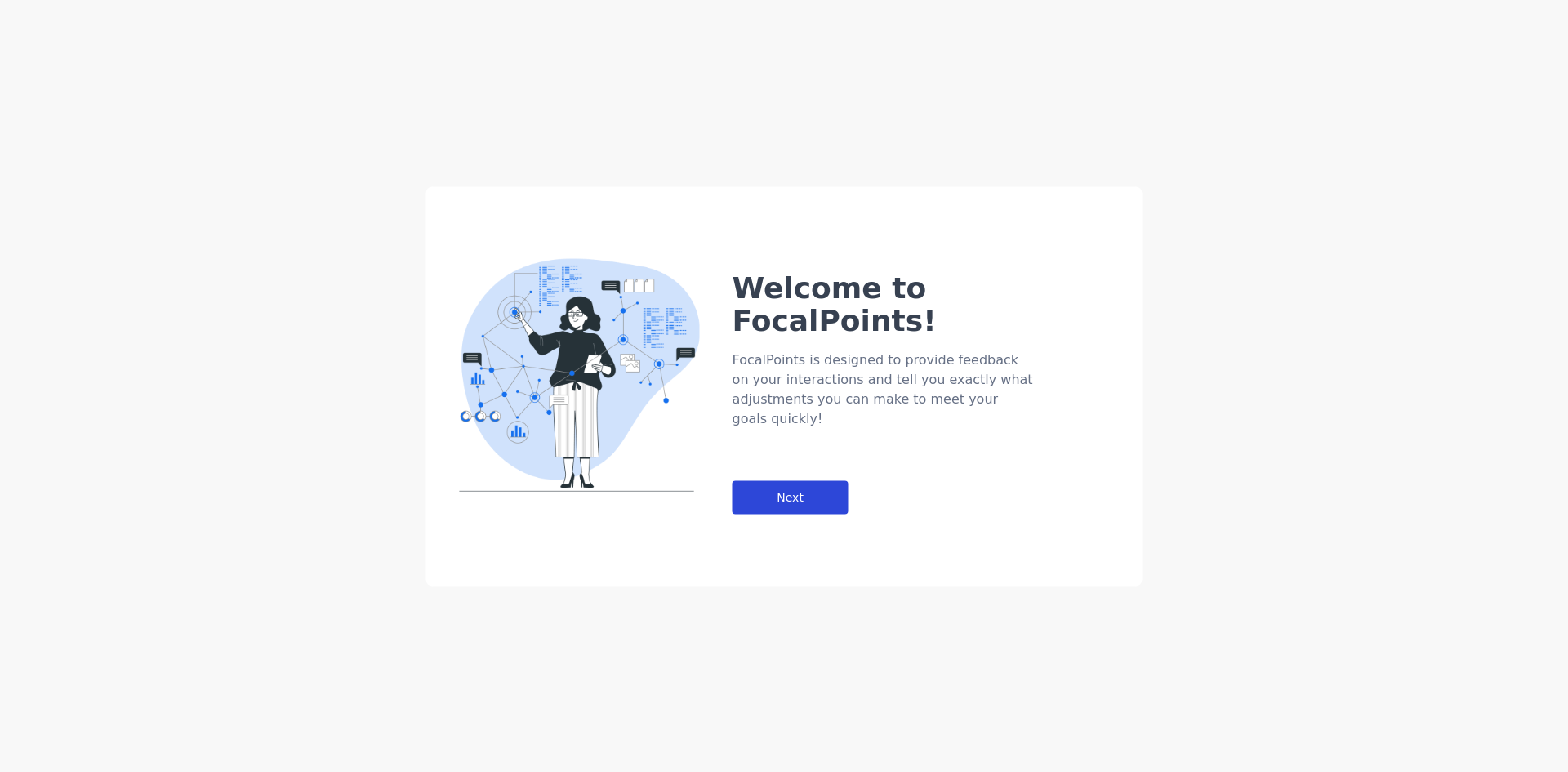
click at [780, 480] on div "Next" at bounding box center [790, 497] width 116 height 33
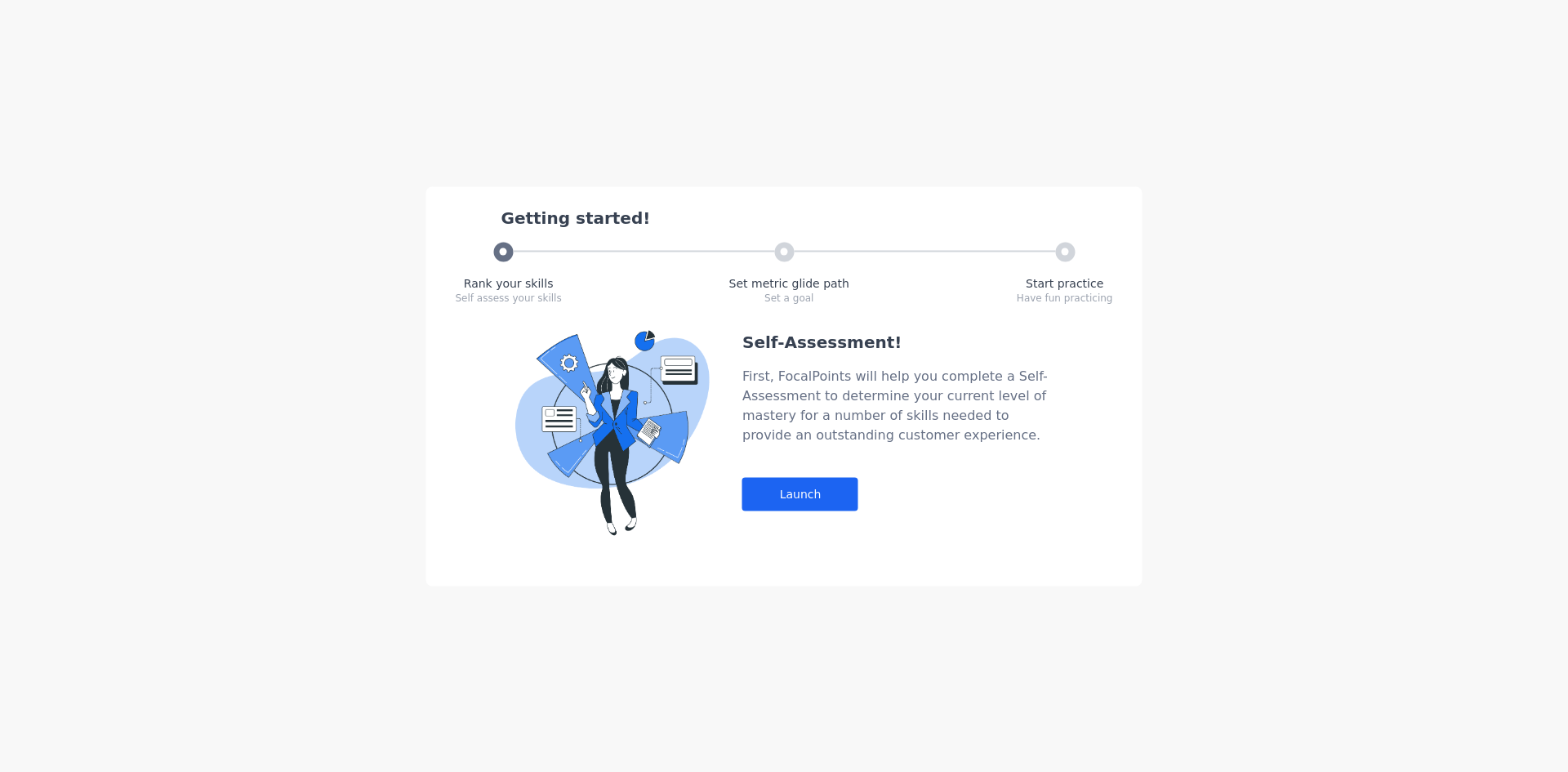
click at [822, 473] on div "Self-Assessment! First, FocalPoints will help you complete a Self-Assessment to…" at bounding box center [897, 432] width 310 height 205
click at [827, 514] on div "Self-Assessment! First, FocalPoints will help you complete a Self-Assessment to…" at bounding box center [897, 432] width 310 height 205
click at [825, 500] on div "Launch" at bounding box center [801, 494] width 116 height 33
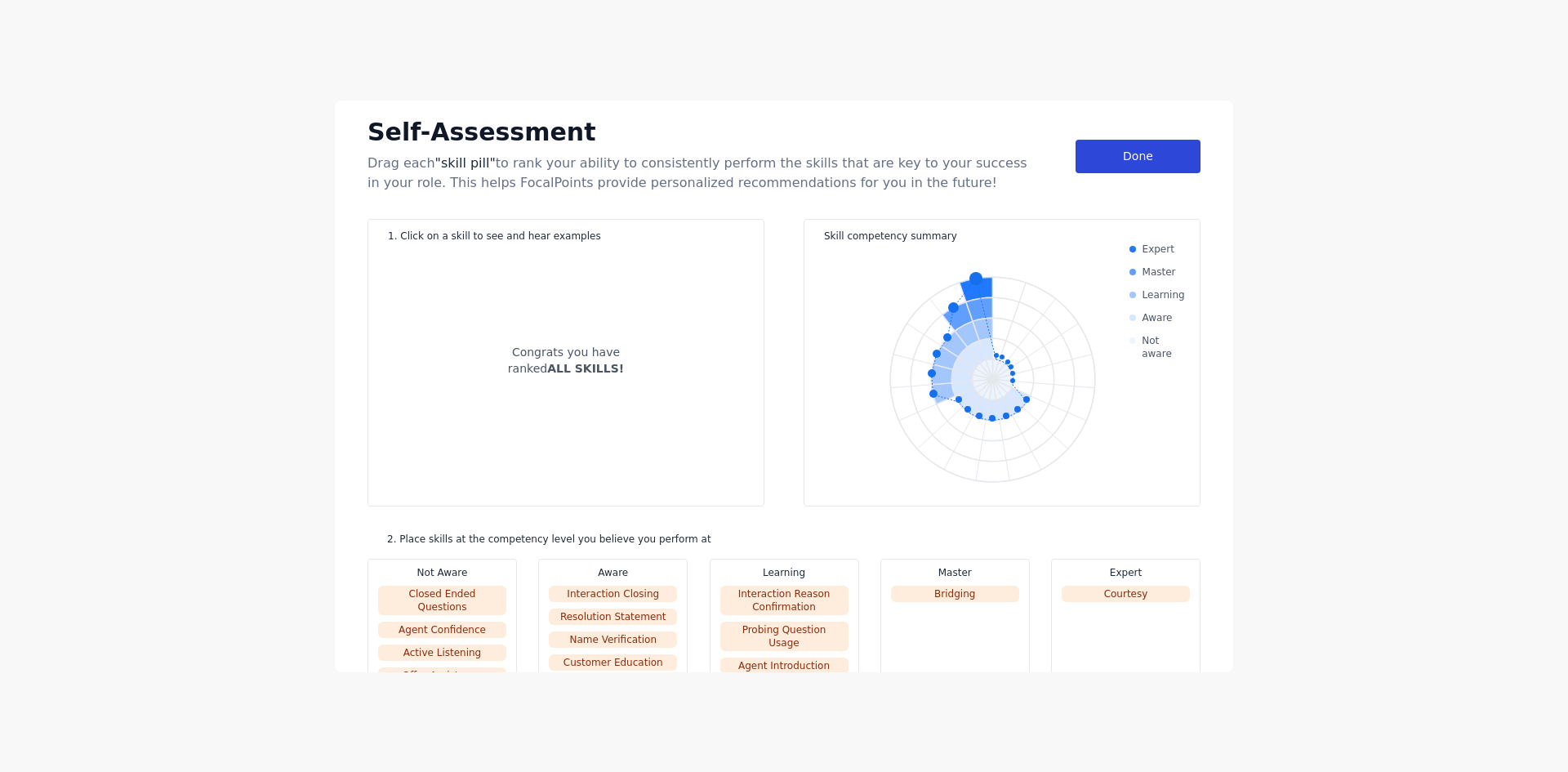
click at [1103, 162] on div "Done" at bounding box center [1139, 157] width 125 height 33
click at [1114, 158] on div "Done" at bounding box center [1139, 157] width 125 height 33
click at [1115, 167] on div "Done" at bounding box center [1139, 157] width 125 height 33
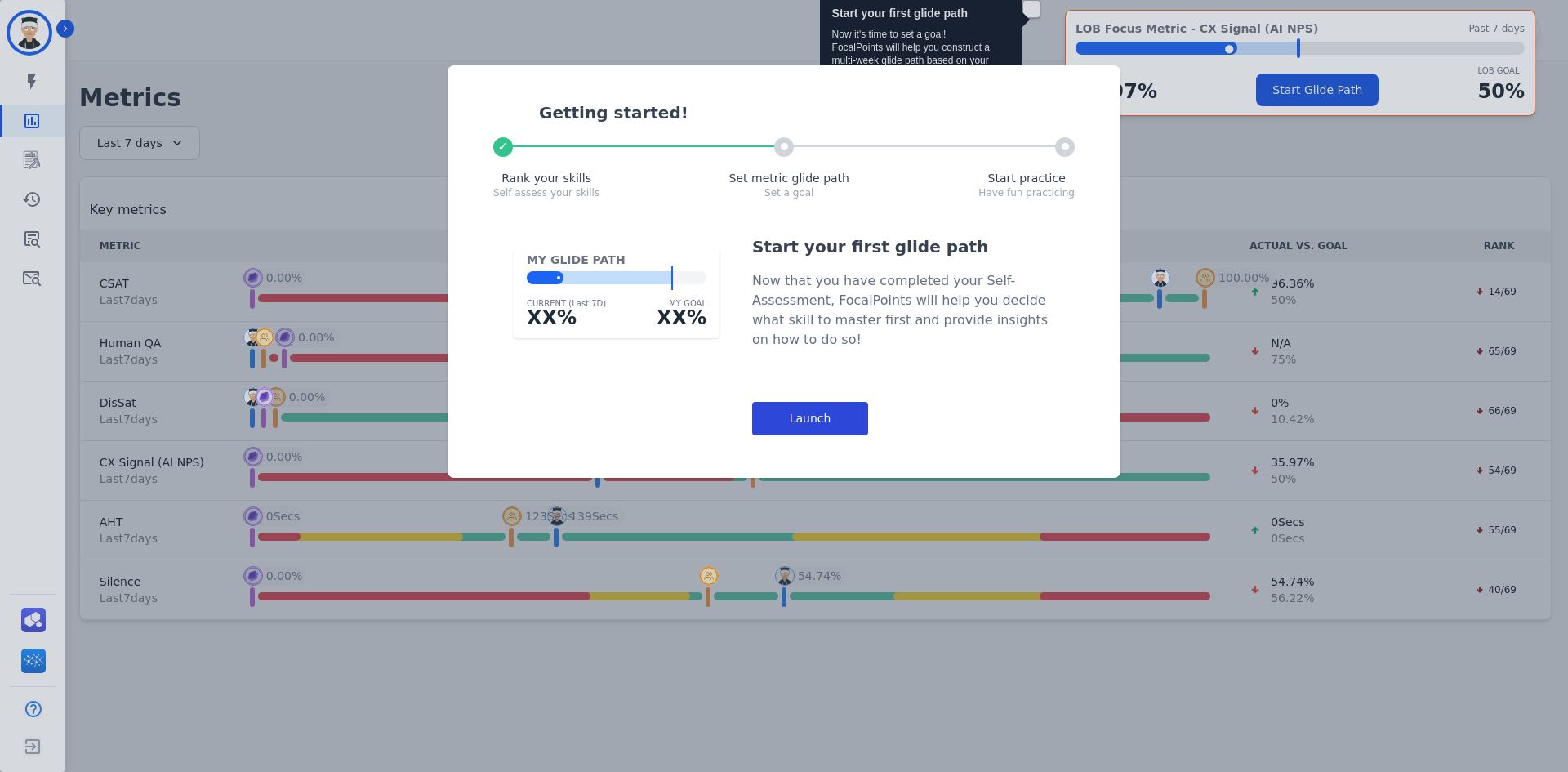
click at [831, 413] on div "Launch" at bounding box center [811, 418] width 116 height 33
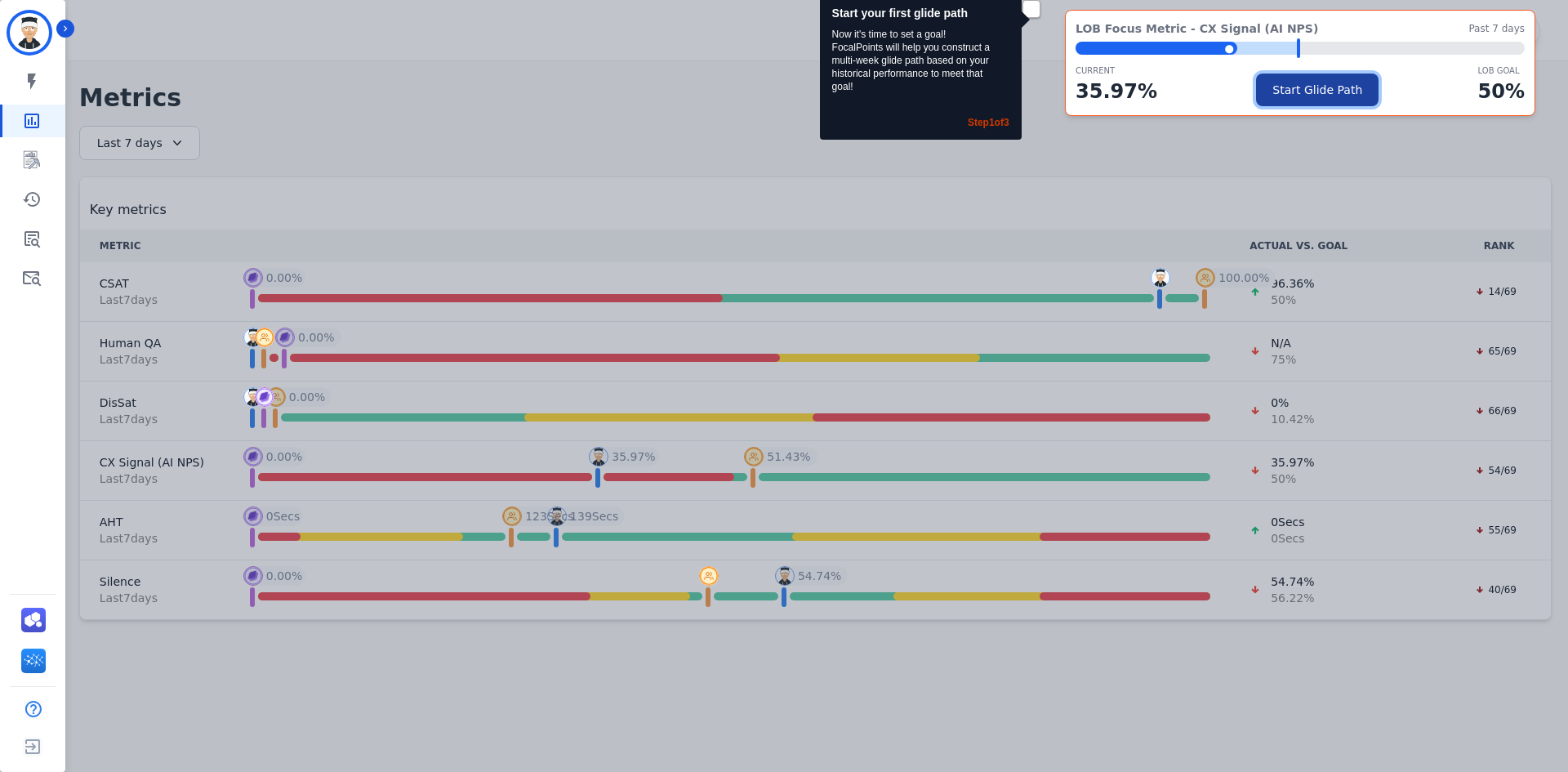
click at [1307, 92] on button "Start Glide Path" at bounding box center [1317, 89] width 123 height 32
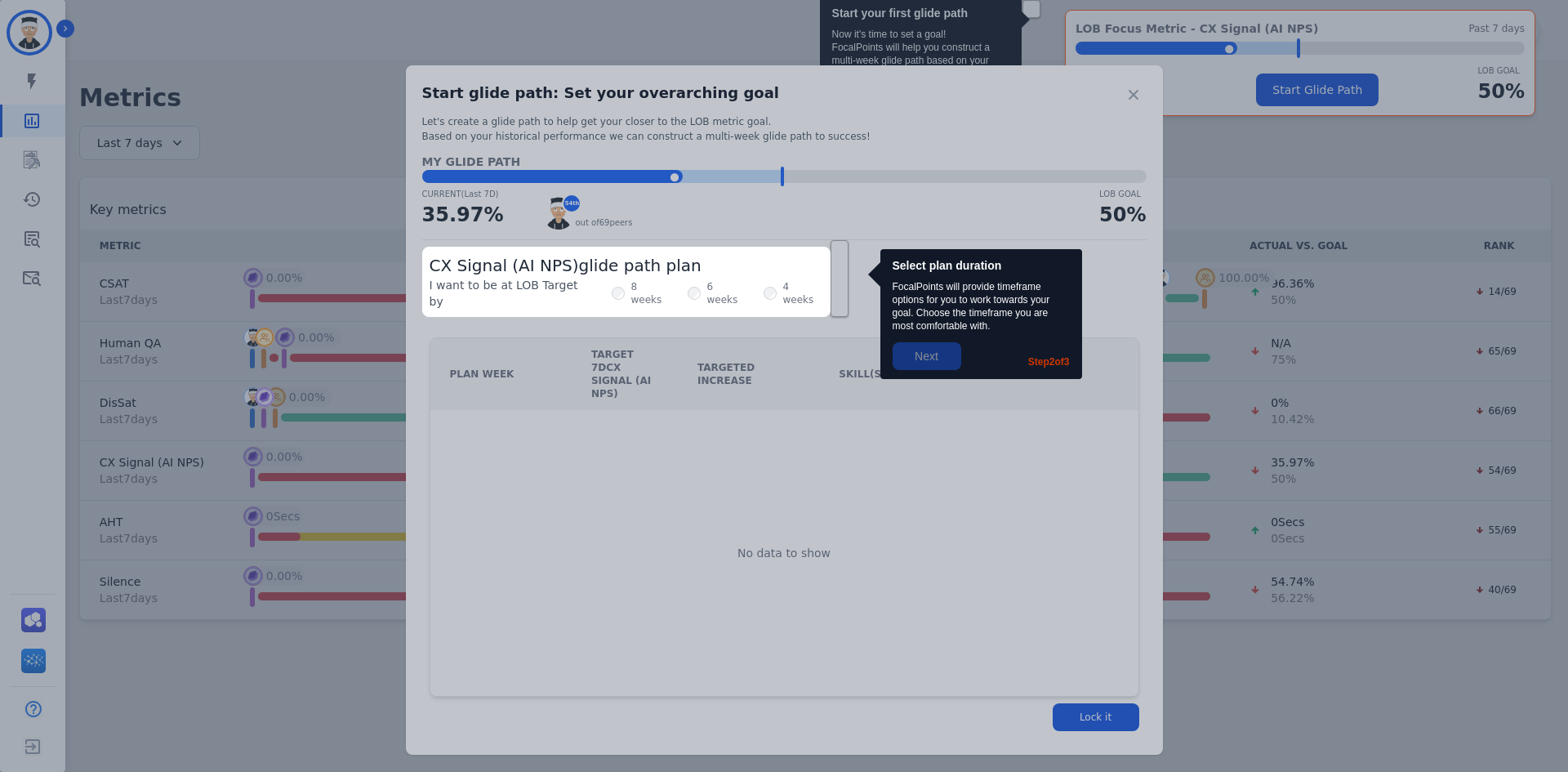
click at [783, 285] on label "4 weeks" at bounding box center [802, 293] width 40 height 26
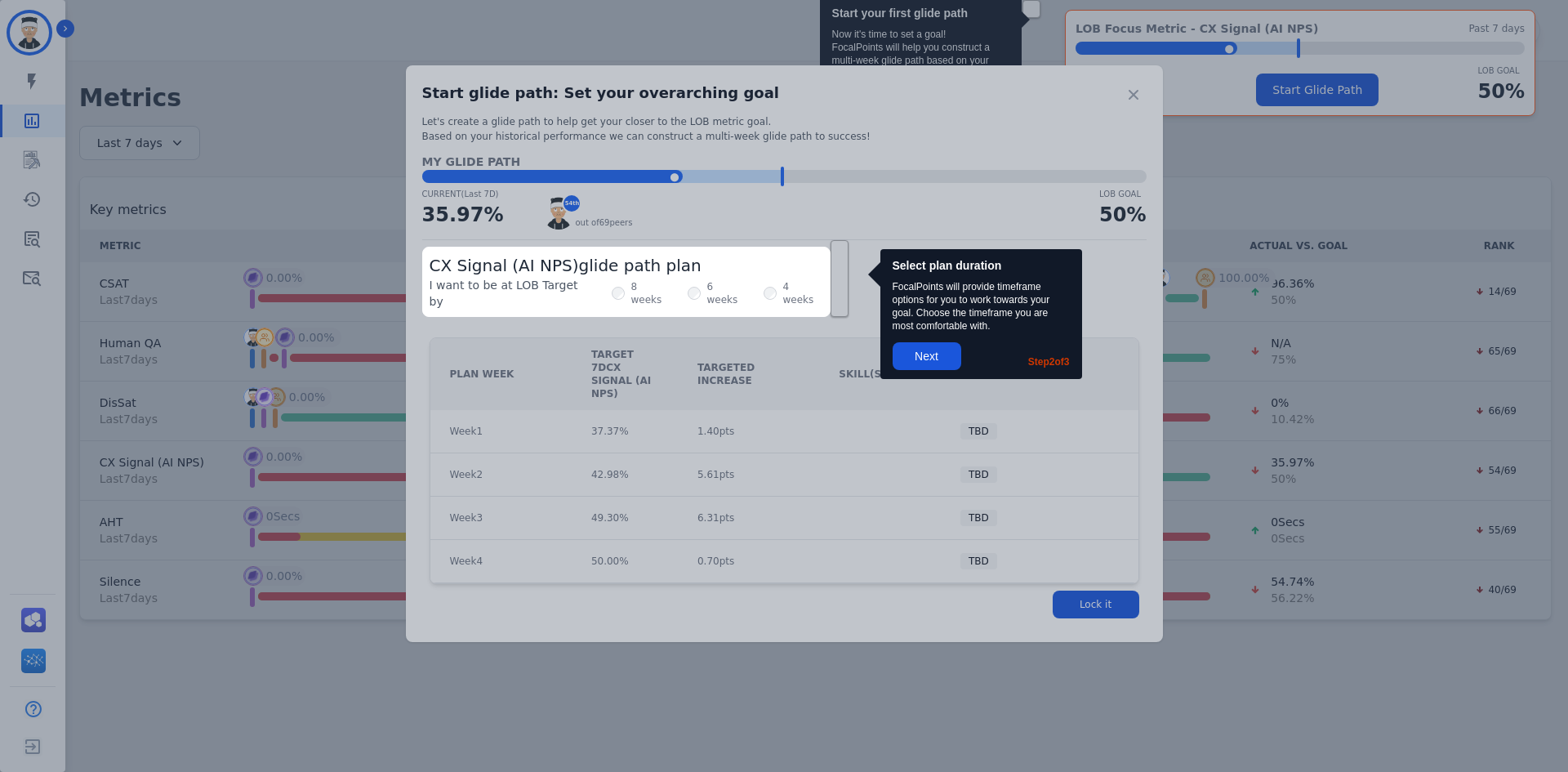
click at [948, 358] on div at bounding box center [784, 386] width 1568 height 772
click at [929, 352] on div at bounding box center [784, 386] width 1568 height 772
click at [926, 352] on div at bounding box center [784, 386] width 1568 height 772
click at [1070, 580] on div at bounding box center [784, 386] width 1568 height 772
click at [1070, 575] on div at bounding box center [784, 386] width 1568 height 772
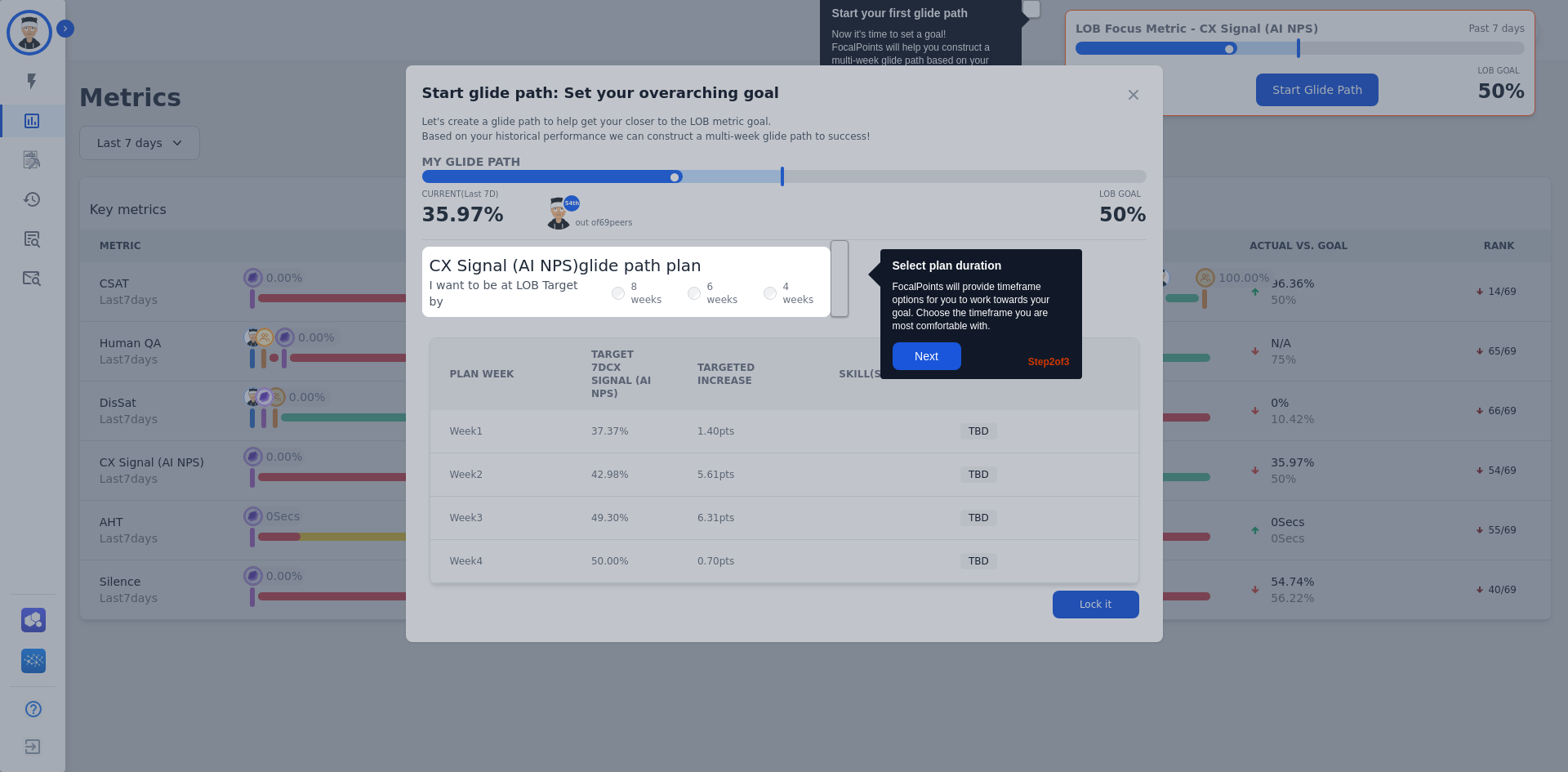
drag, startPoint x: 1070, startPoint y: 575, endPoint x: 1027, endPoint y: 559, distance: 45.9
click at [1070, 575] on div at bounding box center [784, 386] width 1568 height 772
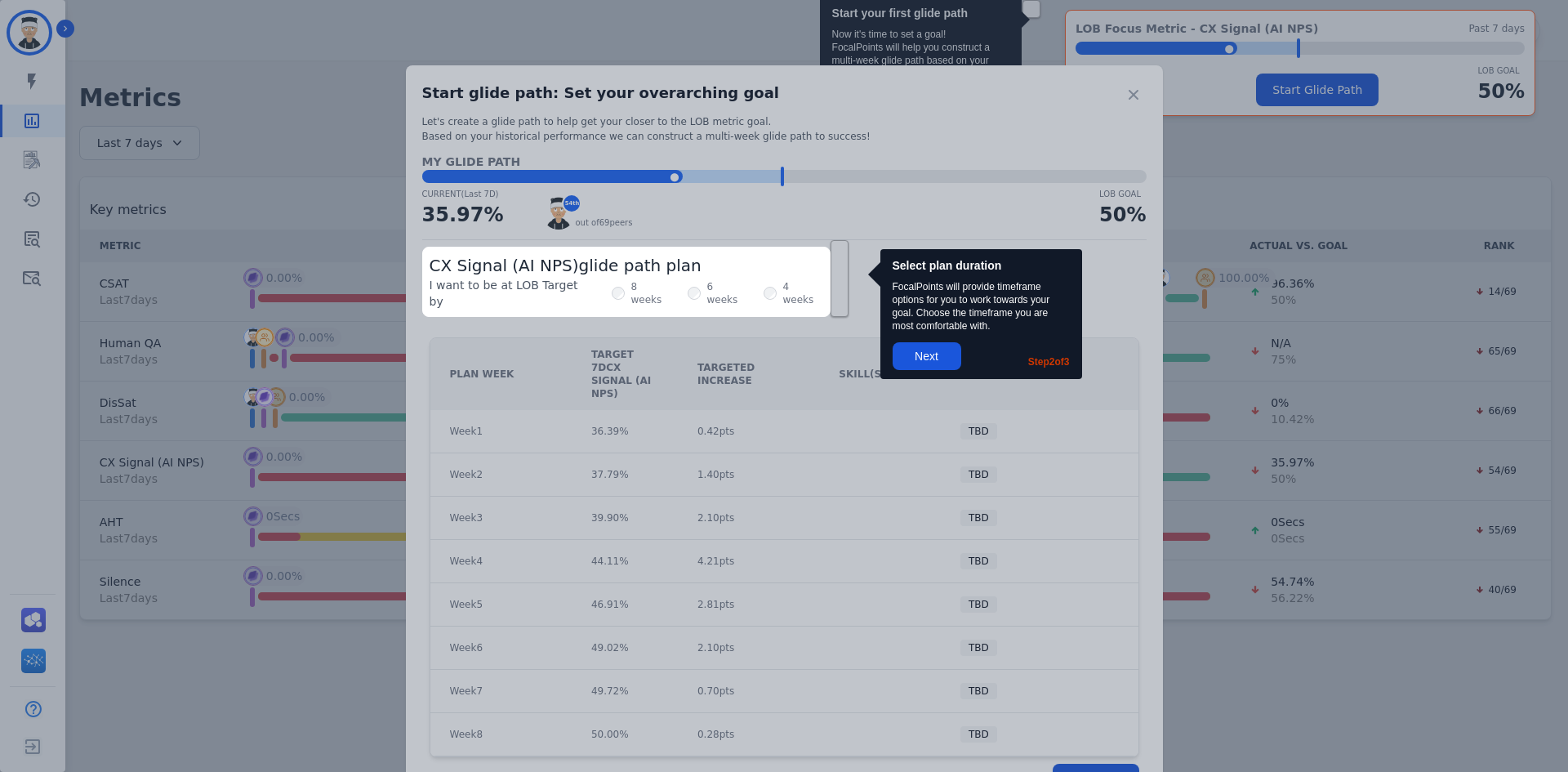
click at [925, 364] on div at bounding box center [784, 386] width 1568 height 772
drag, startPoint x: 925, startPoint y: 364, endPoint x: 989, endPoint y: 414, distance: 81.2
click at [925, 364] on div at bounding box center [784, 386] width 1568 height 772
click at [1065, 753] on div at bounding box center [784, 386] width 1568 height 772
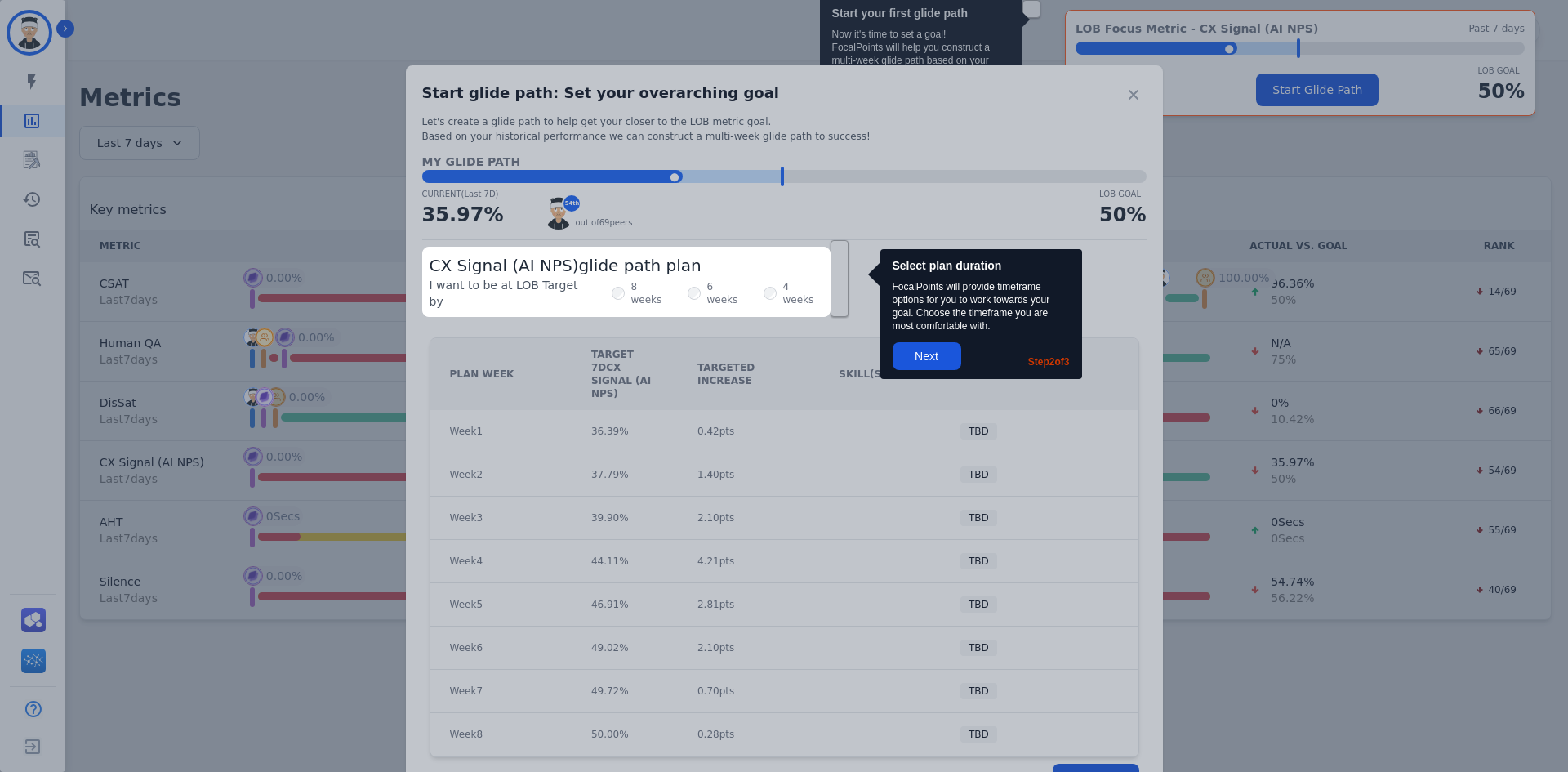
click at [1067, 752] on div at bounding box center [784, 386] width 1568 height 772
click at [1069, 751] on div at bounding box center [784, 386] width 1568 height 772
